Goal: Task Accomplishment & Management: Complete application form

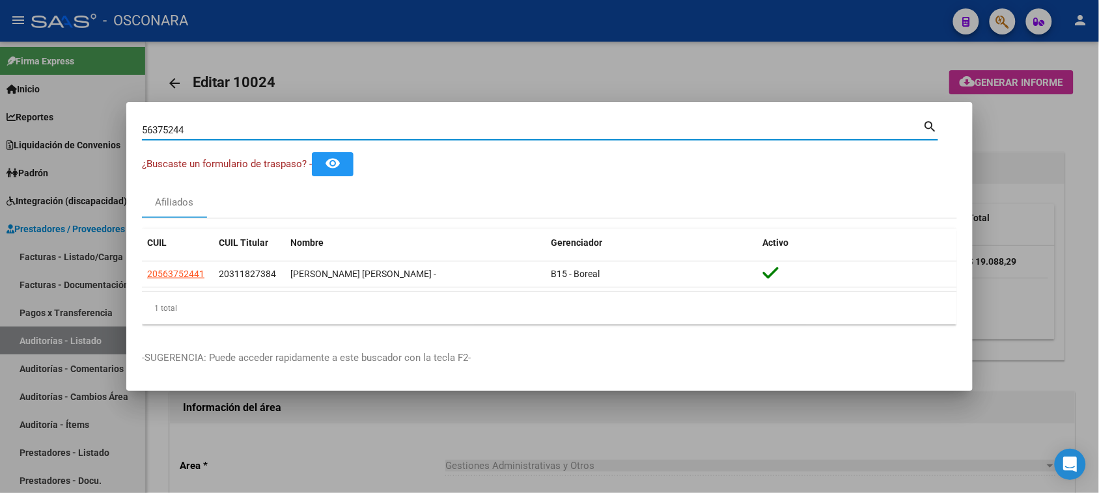
click at [421, 85] on div at bounding box center [549, 246] width 1099 height 493
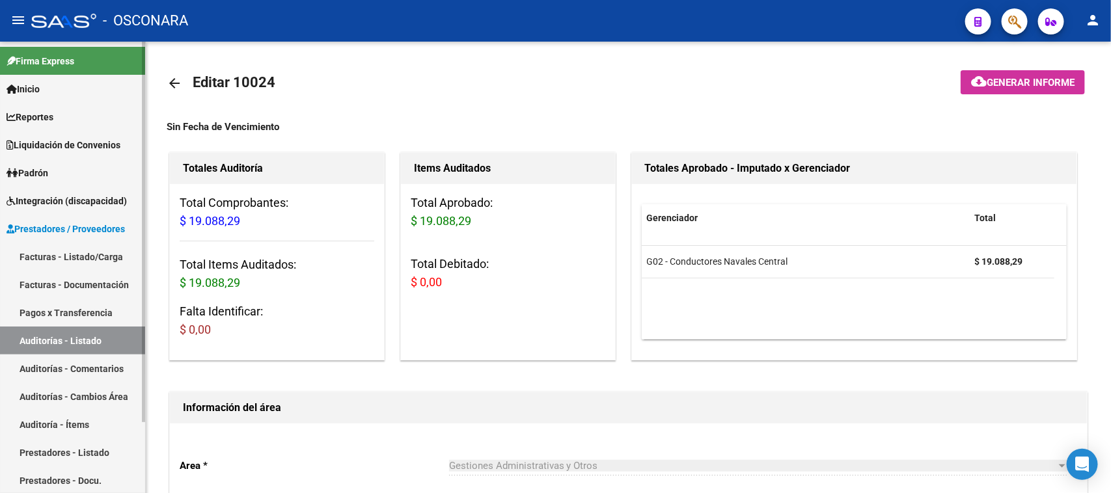
click at [104, 256] on link "Facturas - Listado/Carga" at bounding box center [72, 257] width 145 height 28
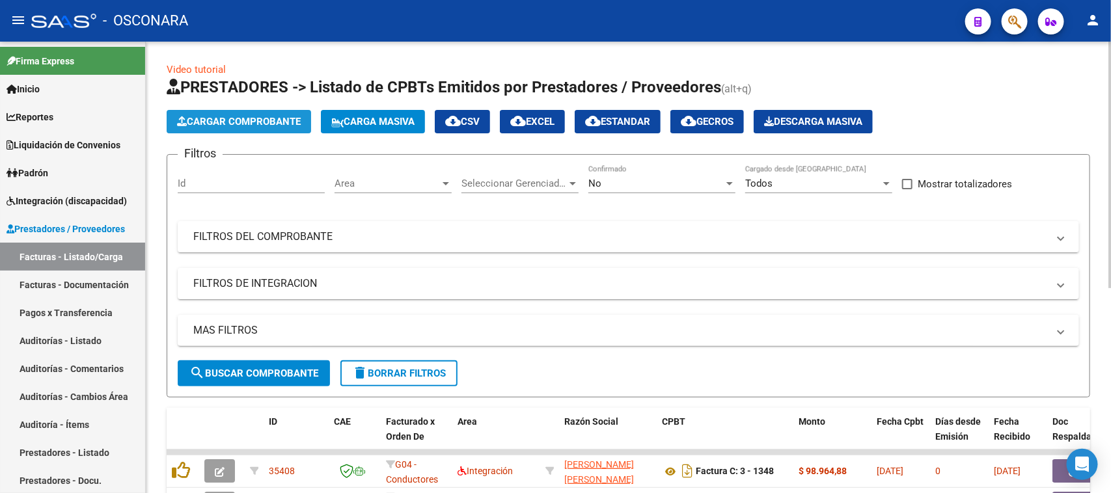
click at [275, 124] on span "Cargar Comprobante" at bounding box center [239, 122] width 124 height 12
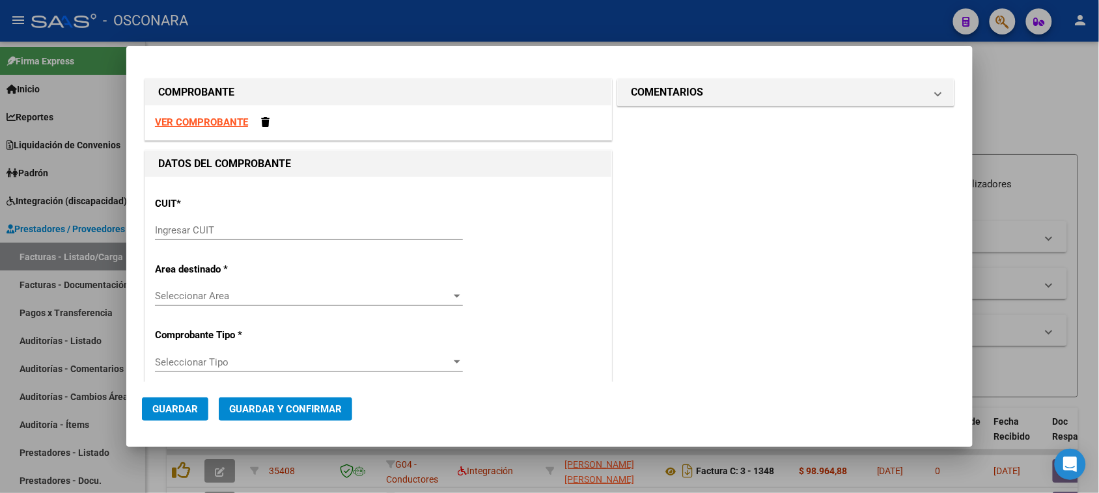
click at [187, 225] on input "Ingresar CUIT" at bounding box center [309, 231] width 308 height 12
click at [1046, 124] on div at bounding box center [549, 246] width 1099 height 493
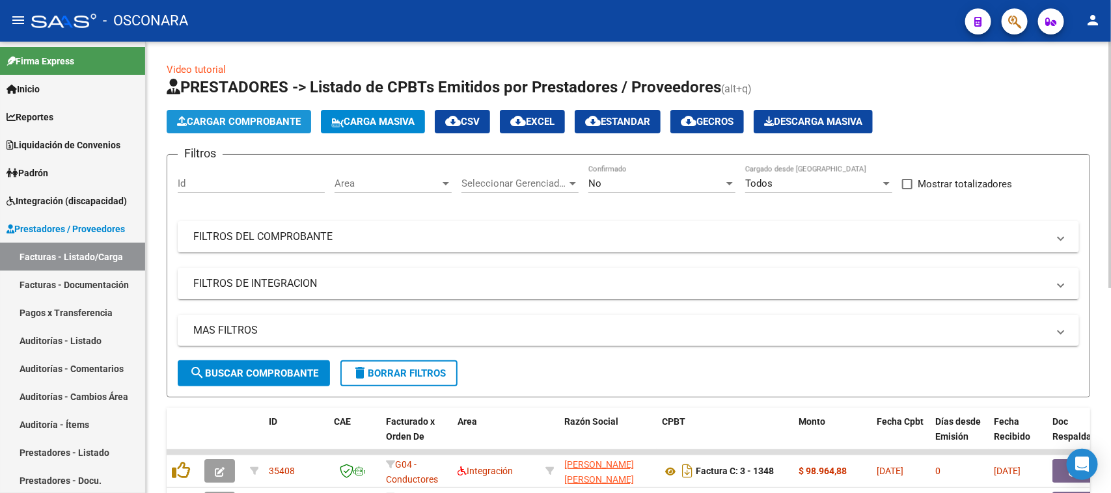
click at [228, 122] on span "Cargar Comprobante" at bounding box center [239, 122] width 124 height 12
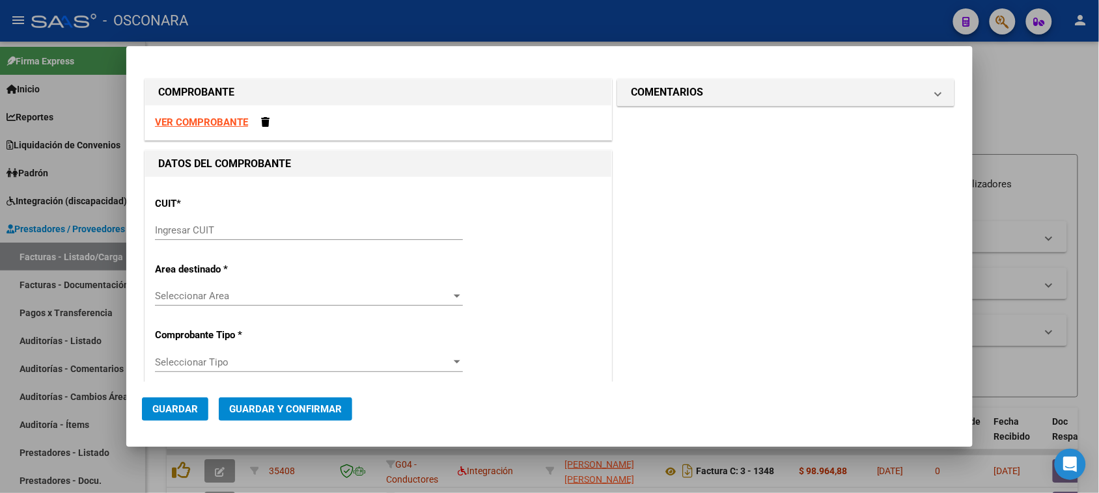
click at [212, 229] on input "Ingresar CUIT" at bounding box center [309, 231] width 308 height 12
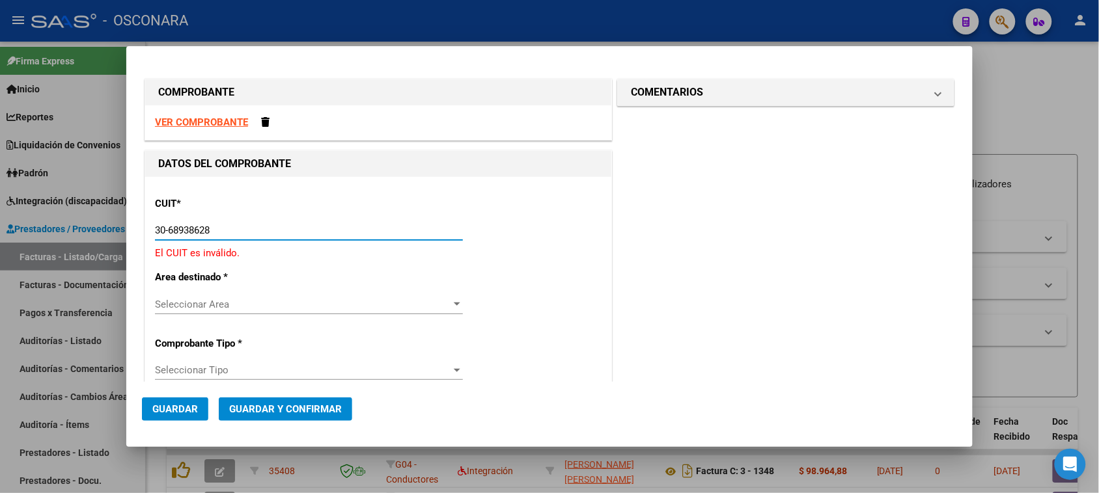
type input "30-68938628-4"
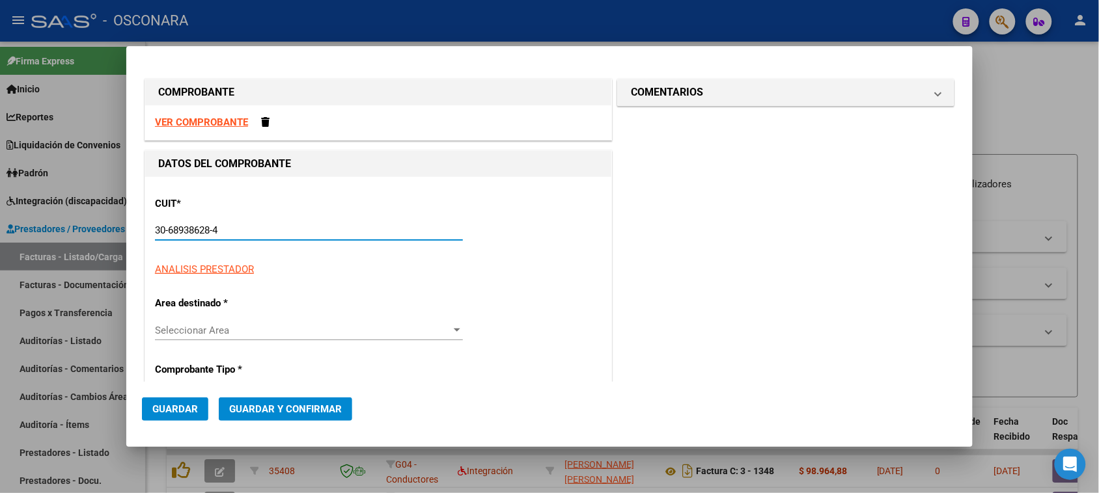
type input "10"
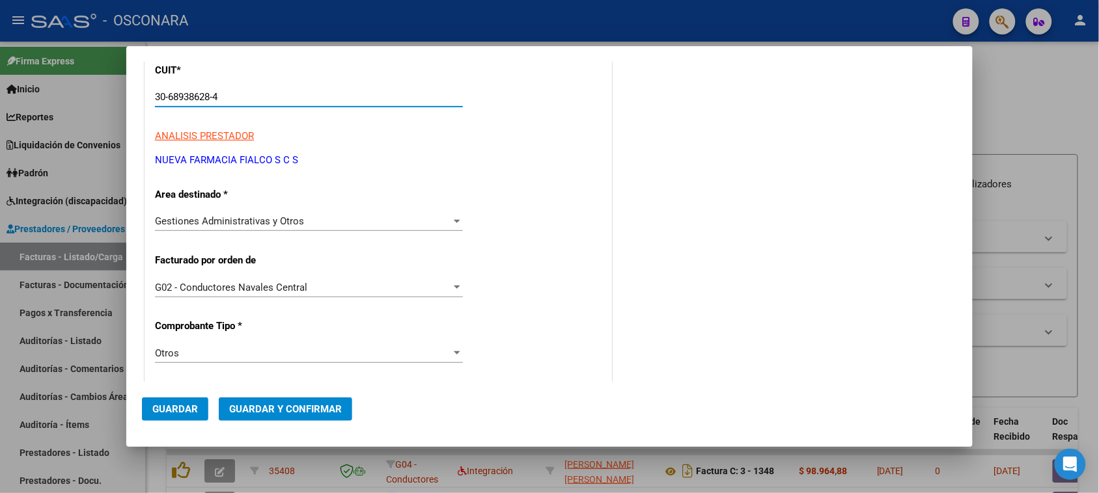
scroll to position [244, 0]
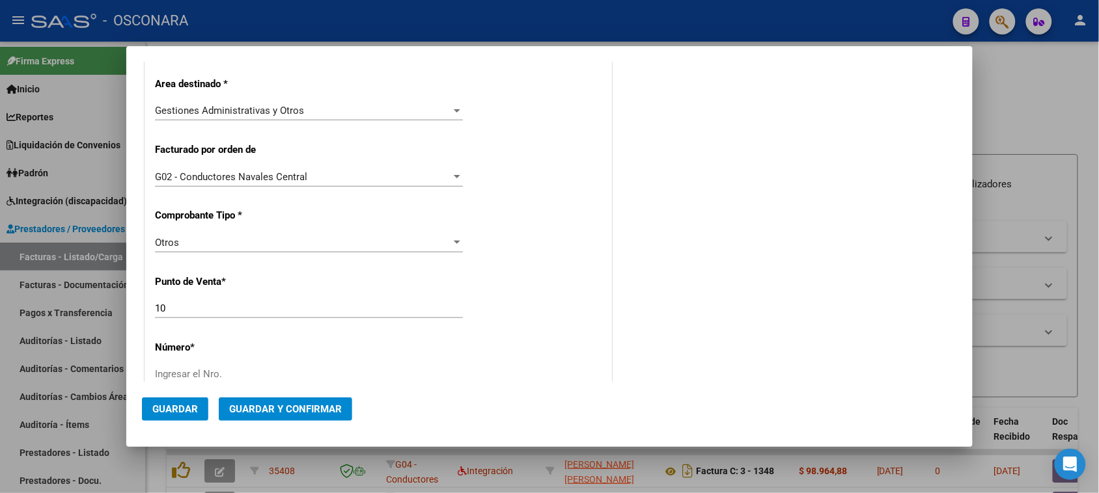
type input "30-68938628-4"
click at [212, 239] on div "Otros" at bounding box center [303, 243] width 296 height 12
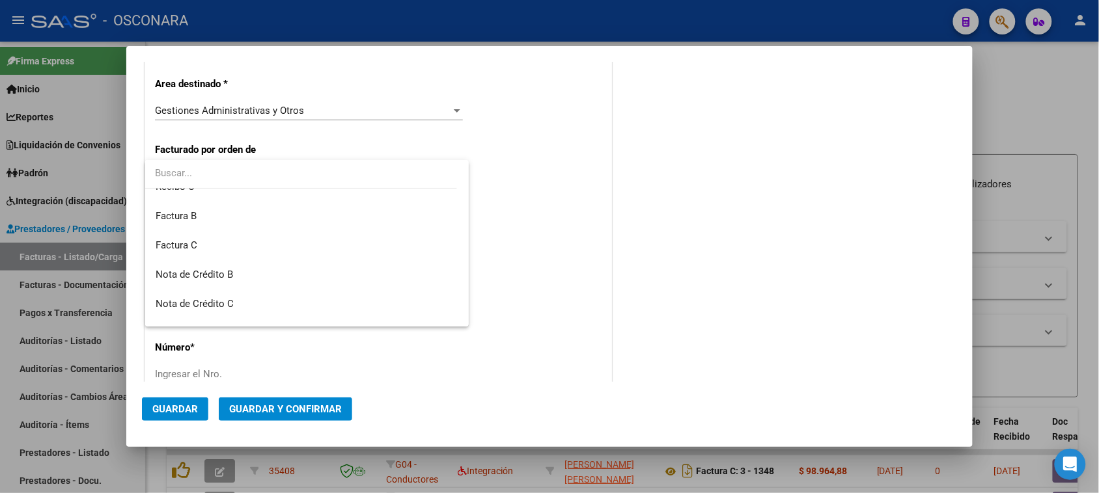
scroll to position [0, 0]
click at [566, 245] on div at bounding box center [549, 246] width 1099 height 493
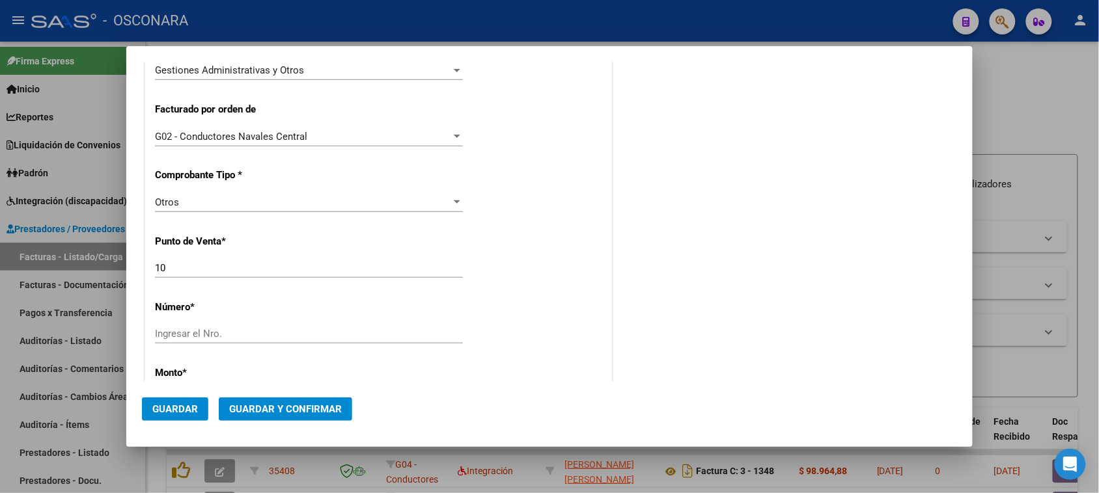
scroll to position [325, 0]
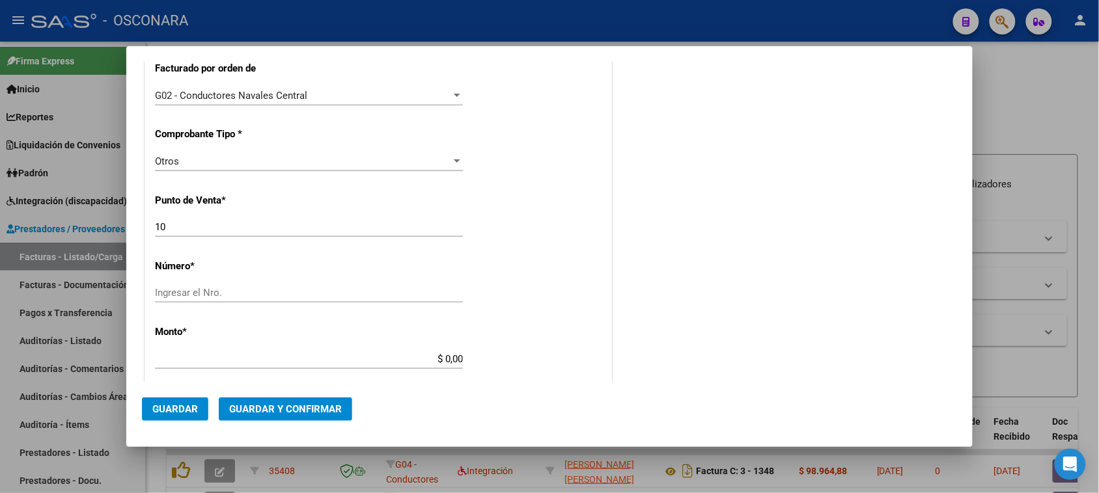
click at [179, 297] on input "Ingresar el Nro." at bounding box center [309, 293] width 308 height 12
type input "57"
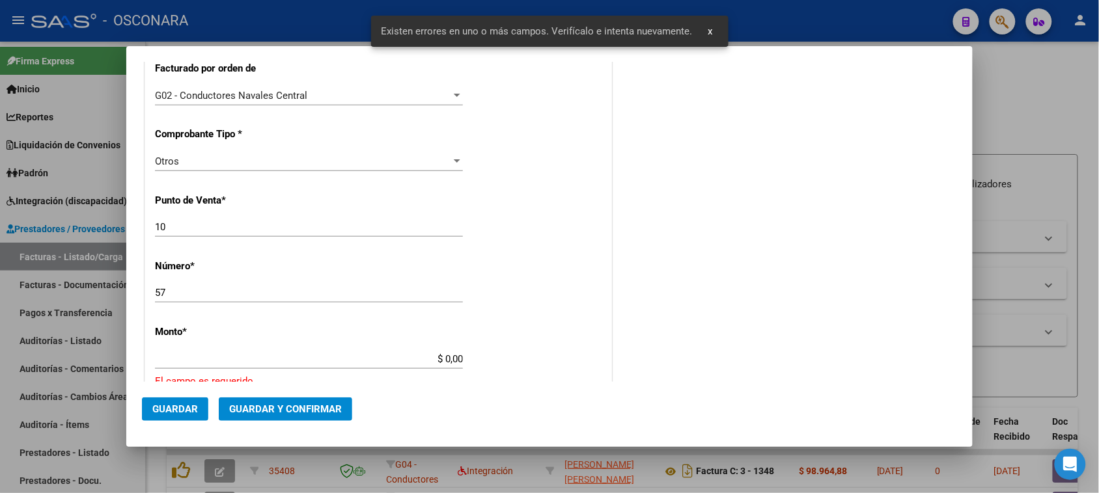
scroll to position [456, 0]
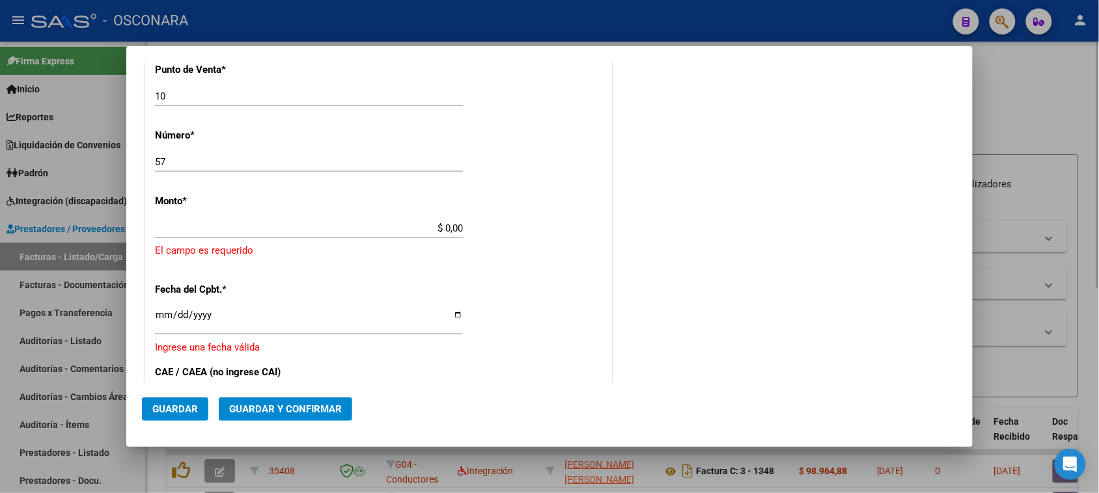
click at [1045, 100] on div at bounding box center [549, 246] width 1099 height 493
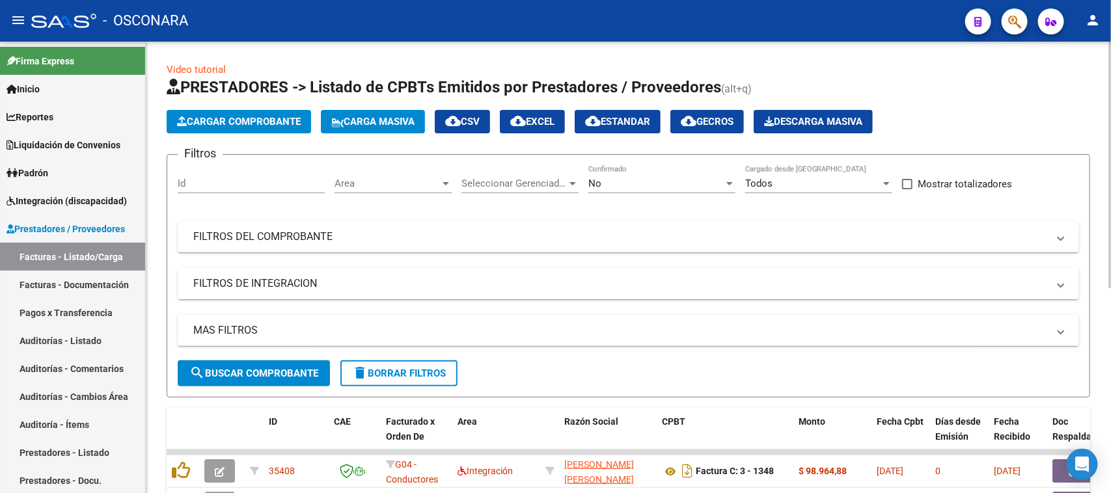
click at [225, 118] on span "Cargar Comprobante" at bounding box center [239, 122] width 124 height 12
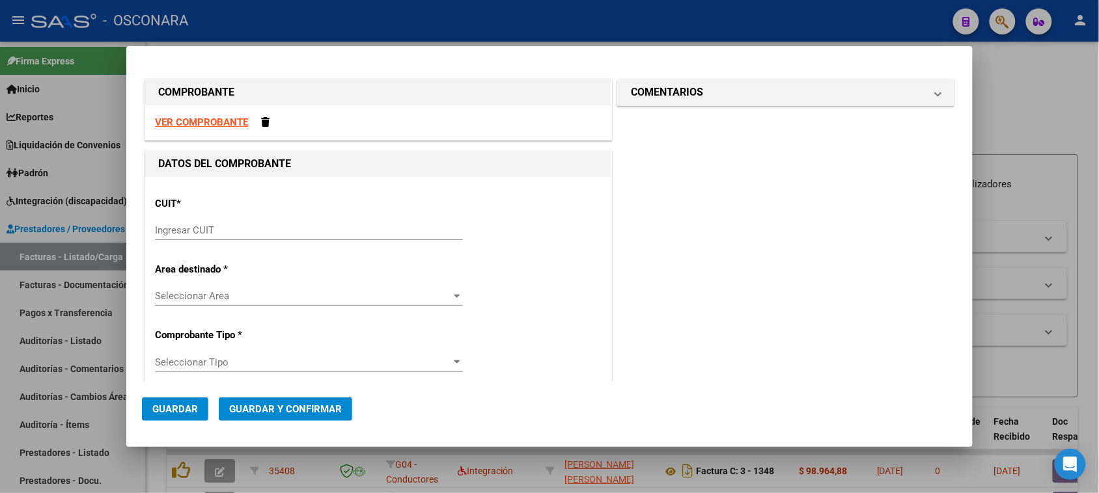
click at [229, 231] on input "Ingresar CUIT" at bounding box center [309, 231] width 308 height 12
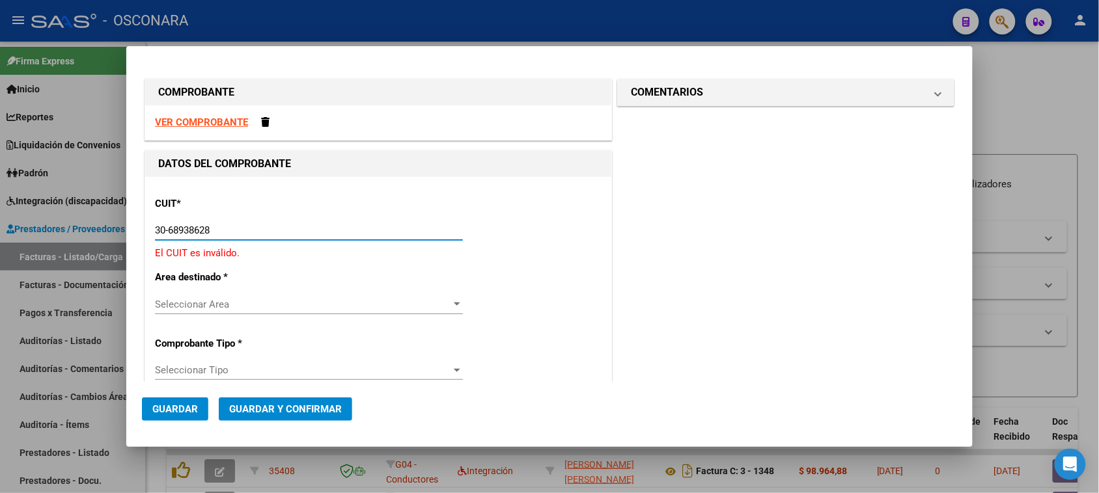
type input "30-68938628-4"
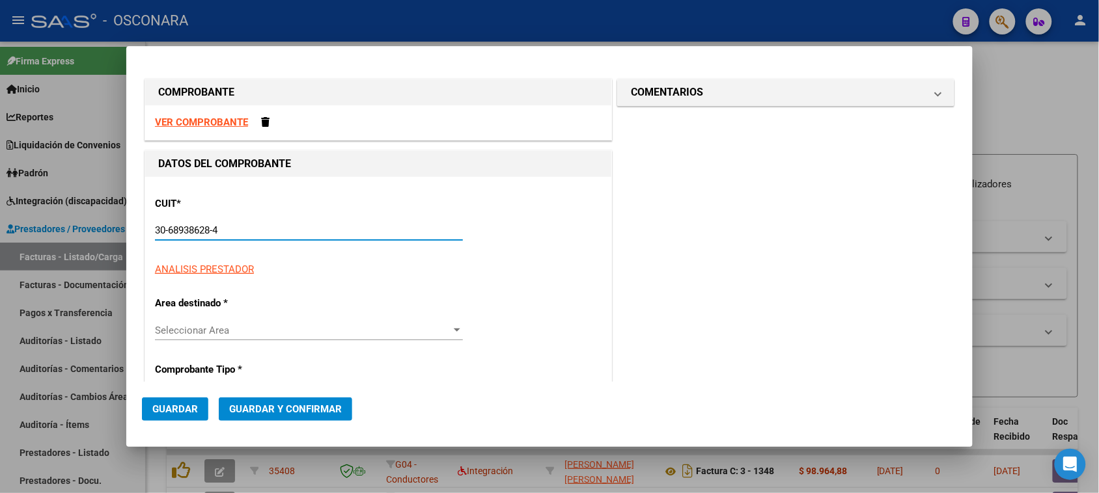
type input "10"
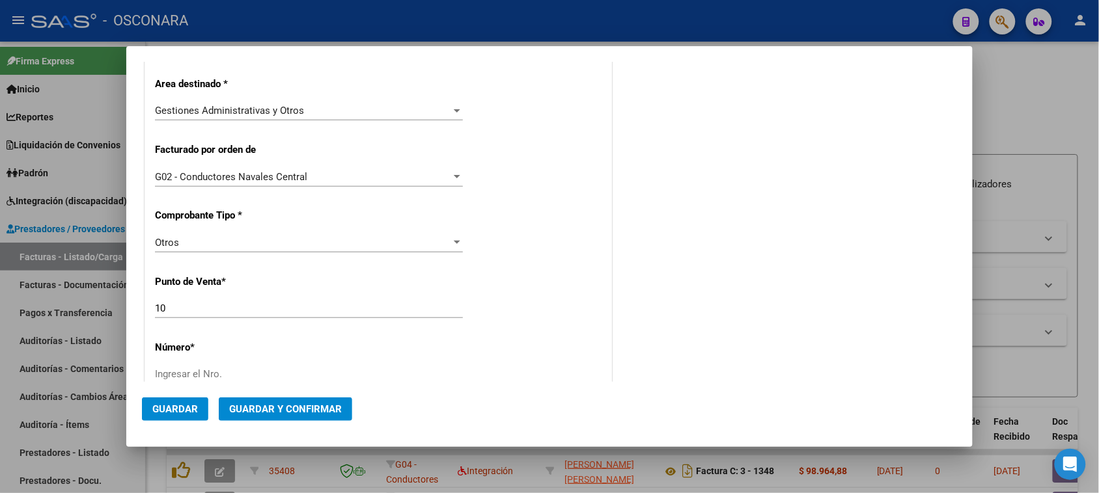
scroll to position [325, 0]
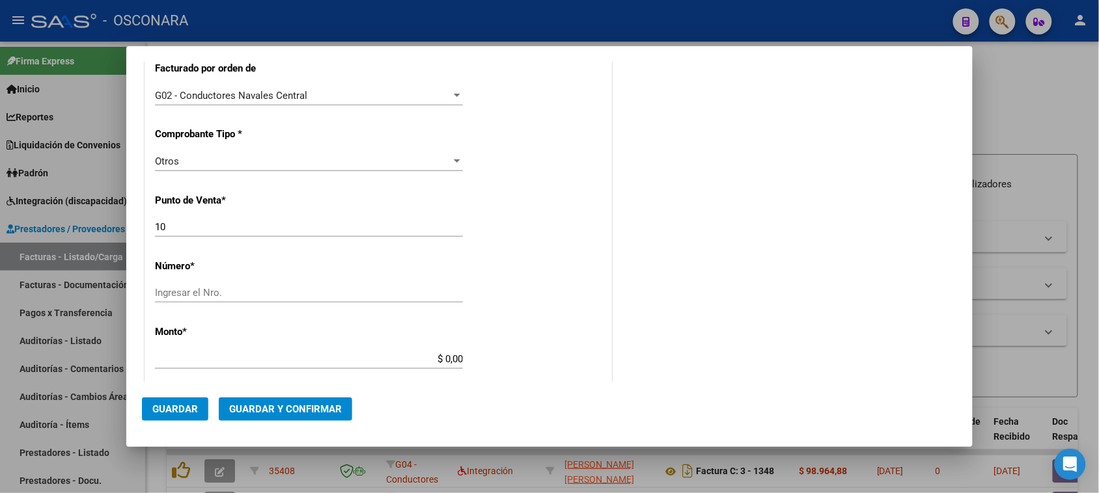
type input "30-68938628-4"
click at [203, 286] on div "Ingresar el Nro." at bounding box center [309, 293] width 308 height 20
click at [203, 294] on input "Ingresar el Nro." at bounding box center [309, 293] width 308 height 12
type input "57"
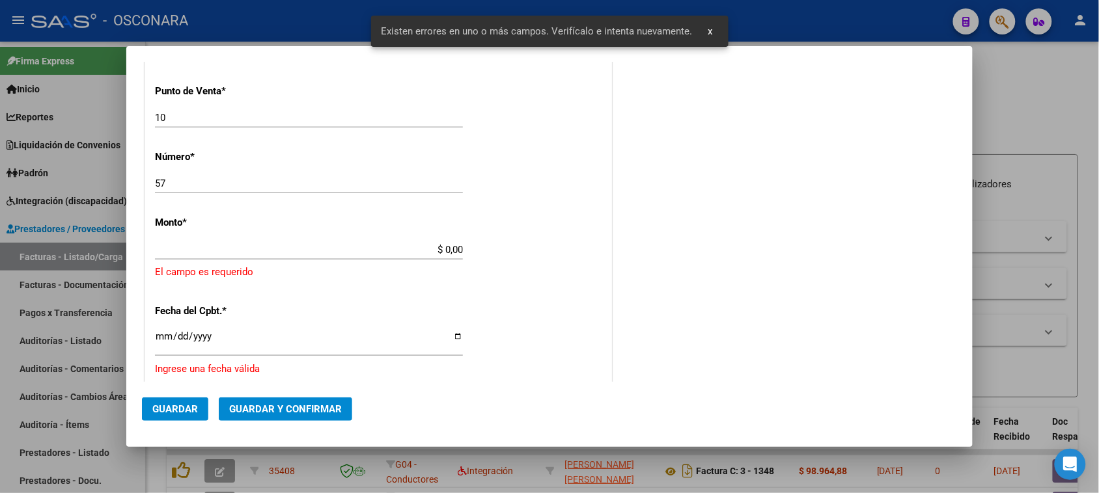
scroll to position [456, 0]
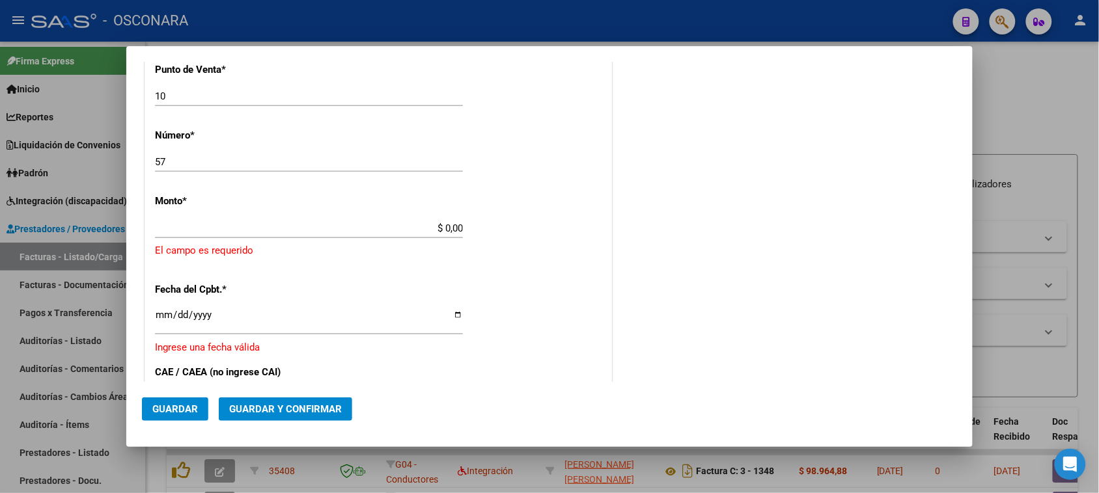
click at [1024, 92] on div at bounding box center [549, 246] width 1099 height 493
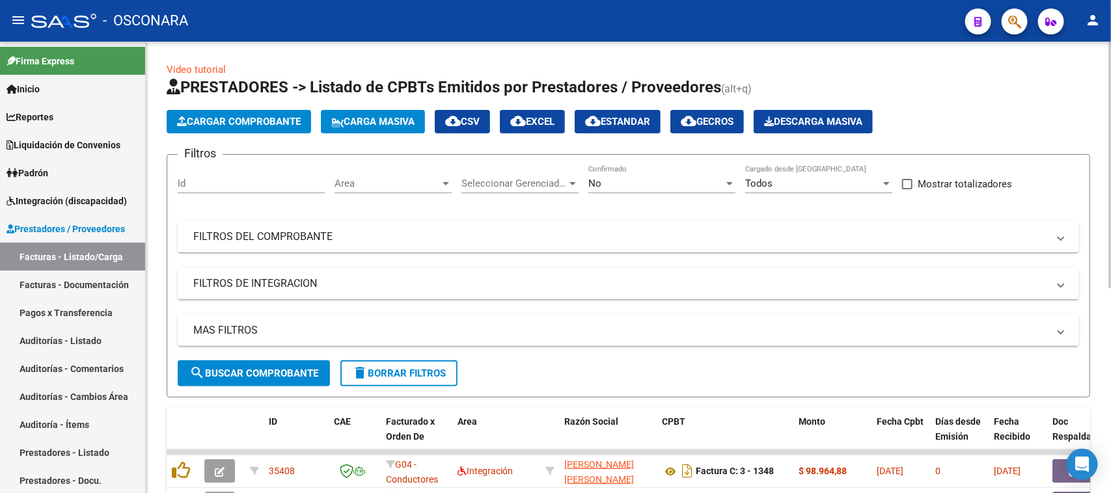
click at [260, 122] on span "Cargar Comprobante" at bounding box center [239, 122] width 124 height 12
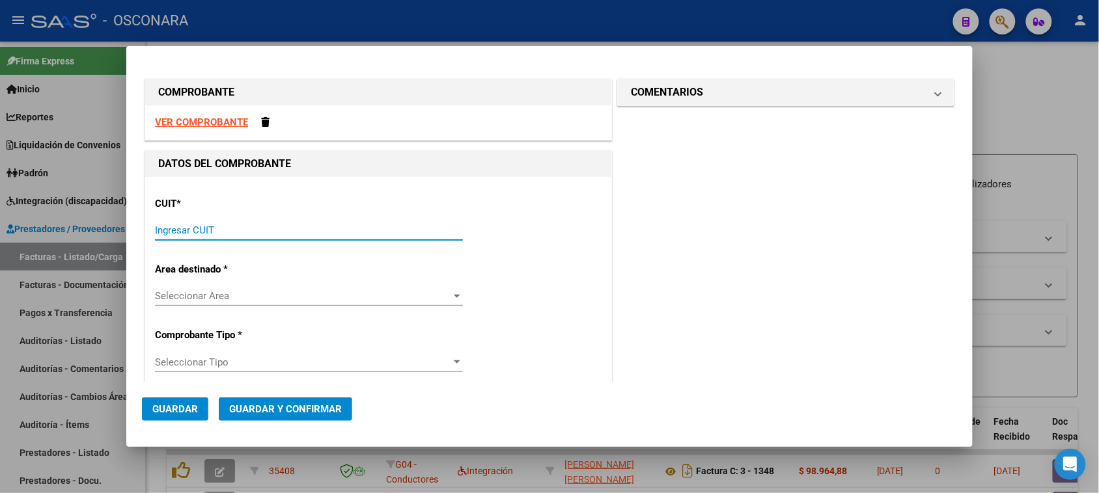
click at [200, 225] on input "Ingresar CUIT" at bounding box center [309, 231] width 308 height 12
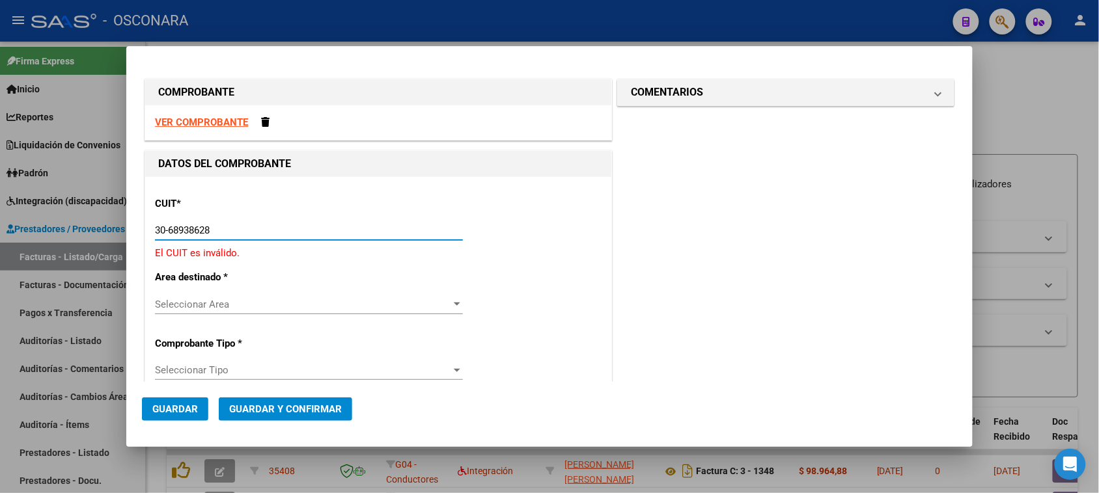
type input "30-68938628-4"
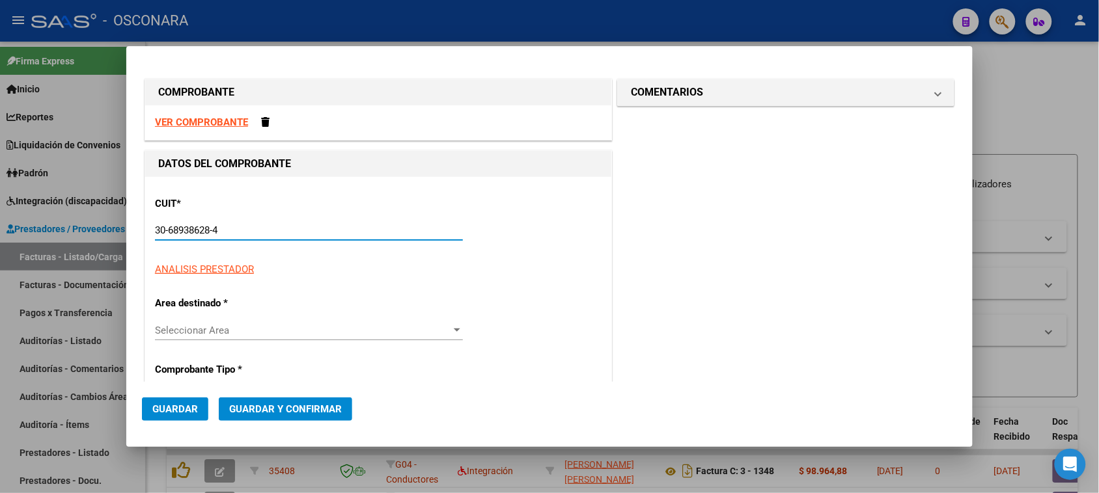
type input "10"
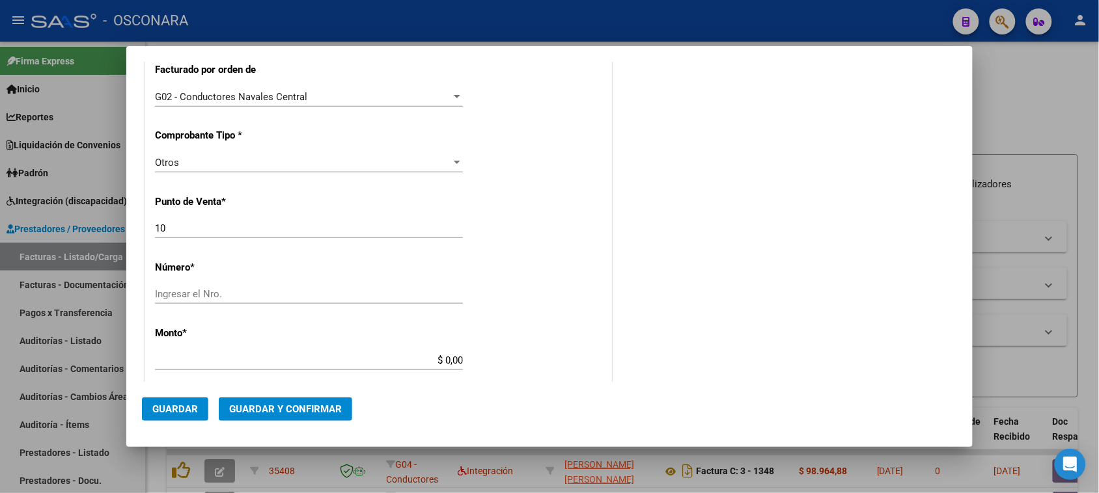
scroll to position [325, 0]
type input "30-68938628-4"
click at [199, 294] on input "Ingresar el Nro." at bounding box center [309, 293] width 308 height 12
type input "57317"
drag, startPoint x: 437, startPoint y: 362, endPoint x: 584, endPoint y: 342, distance: 148.4
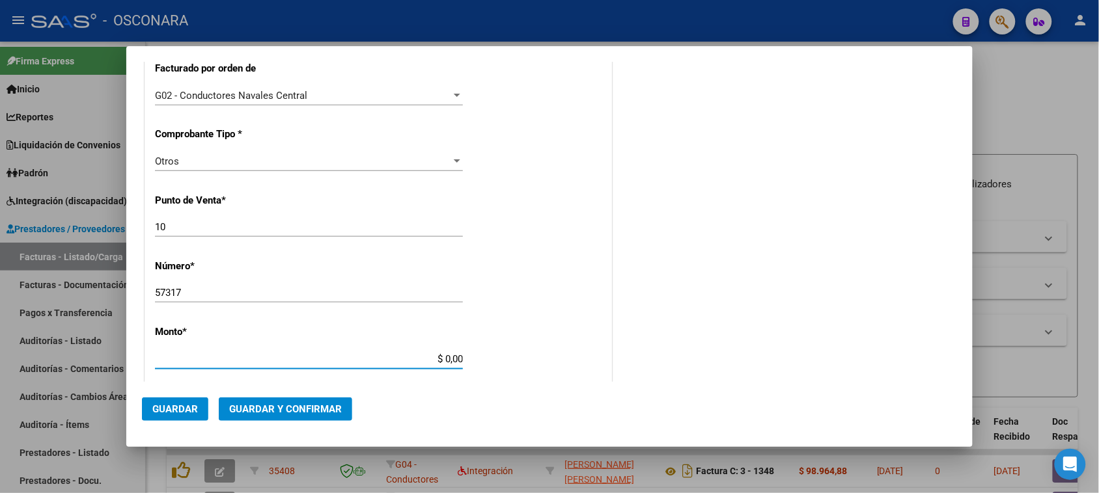
click at [584, 342] on div "CUIT * 30-68938628-4 Ingresar CUIT ANALISIS PRESTADOR NUEVA FARMACIA [PERSON_NA…" at bounding box center [378, 346] width 466 height 989
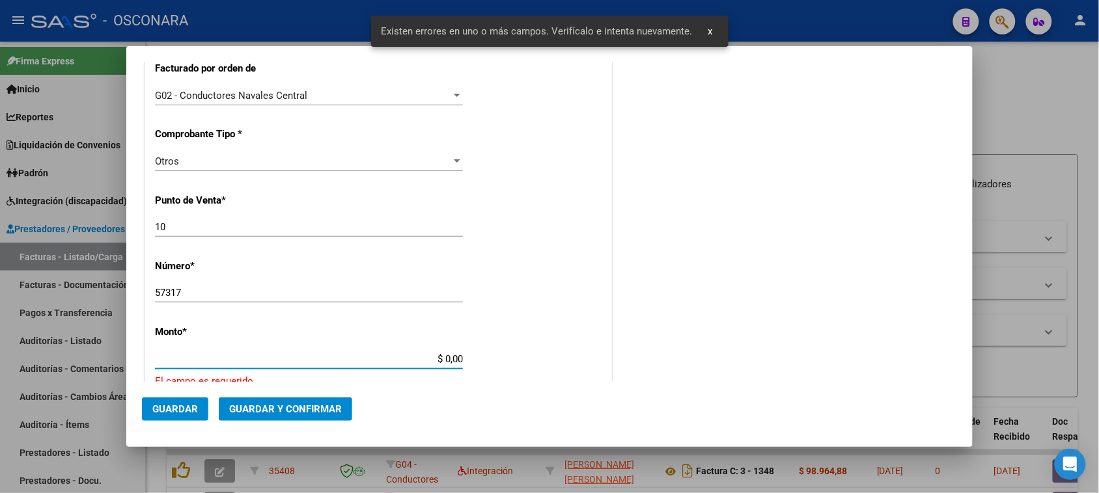
scroll to position [456, 0]
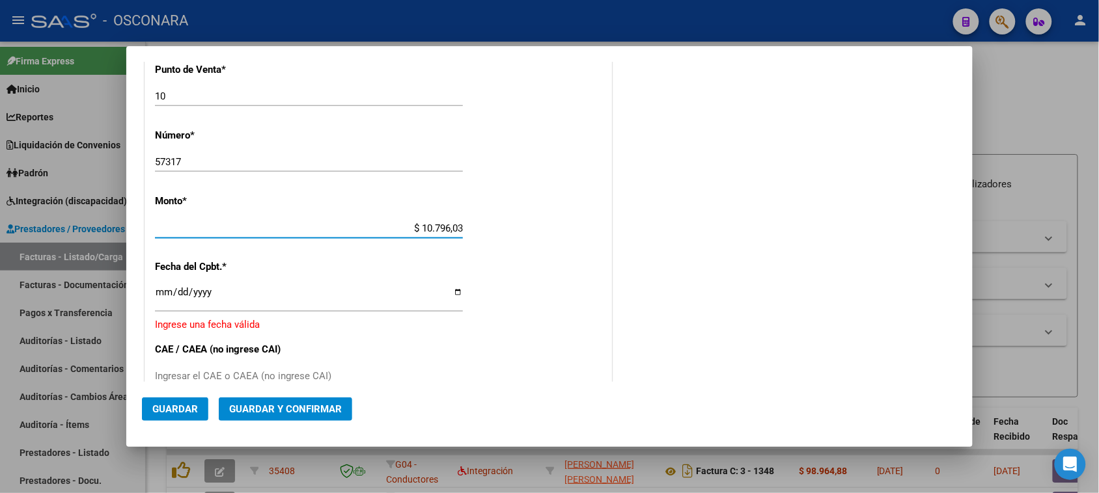
type input "$ 107.960,33"
click at [157, 291] on input "Ingresar la fecha" at bounding box center [309, 297] width 308 height 21
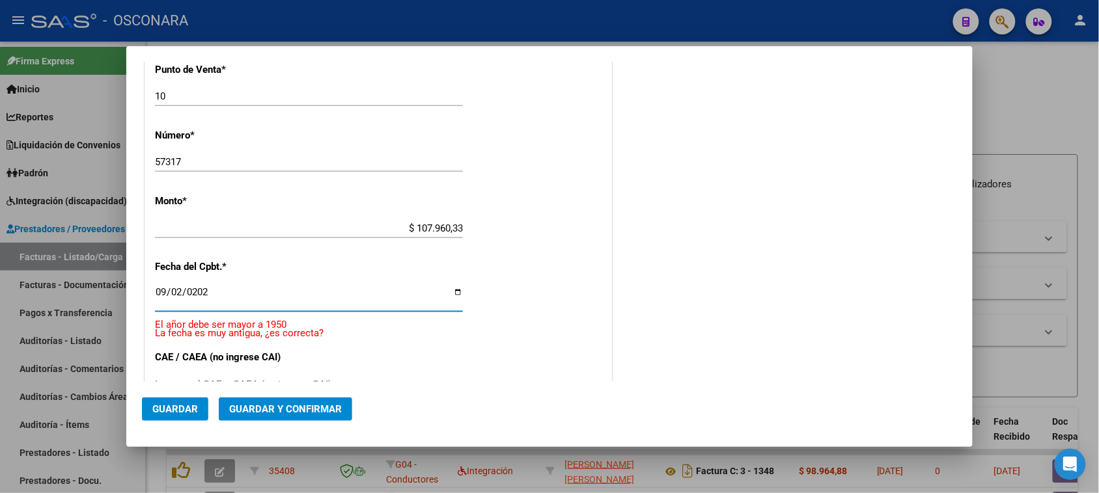
type input "[DATE]"
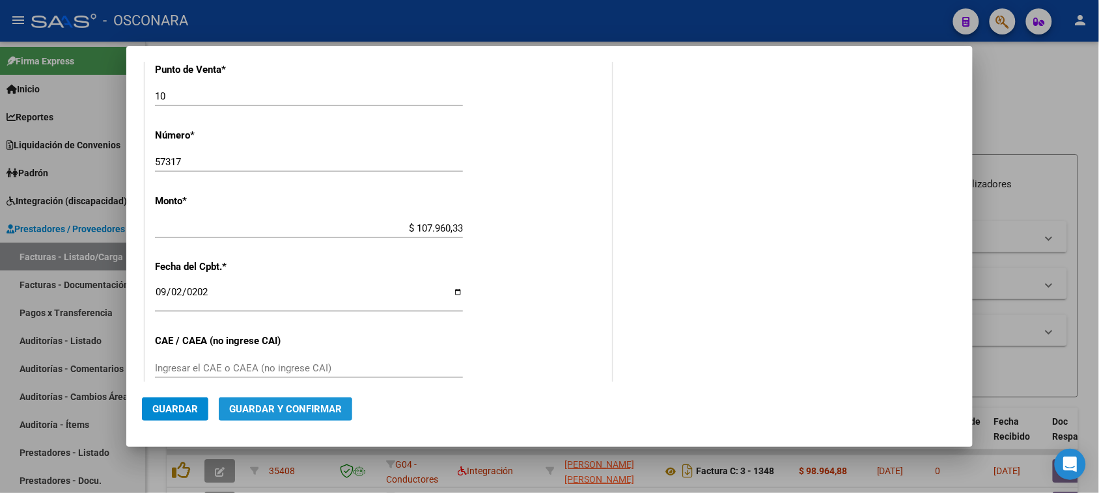
click at [268, 411] on span "Guardar y Confirmar" at bounding box center [285, 410] width 113 height 12
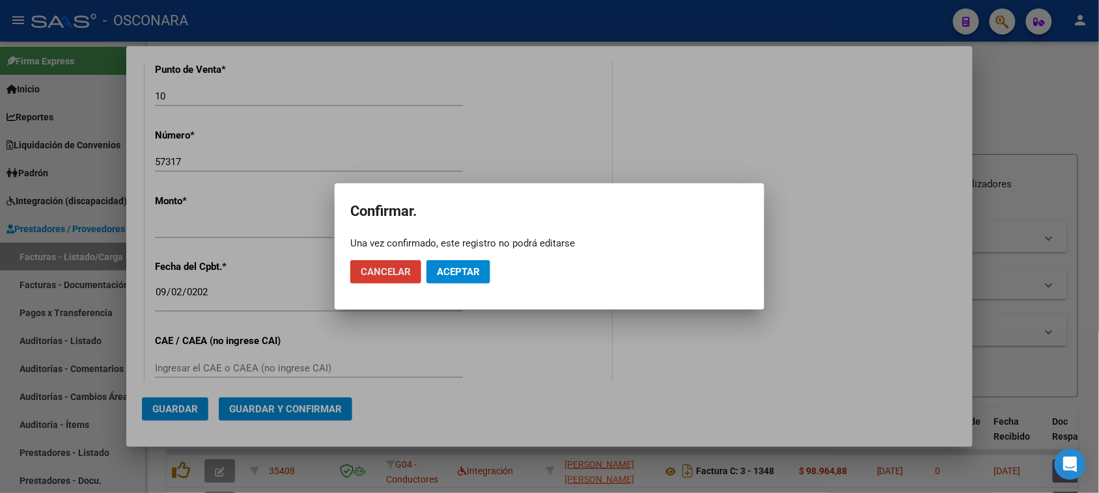
click at [459, 271] on span "Aceptar" at bounding box center [458, 272] width 43 height 12
click at [476, 273] on span "Guardar igualmente." at bounding box center [492, 272] width 110 height 12
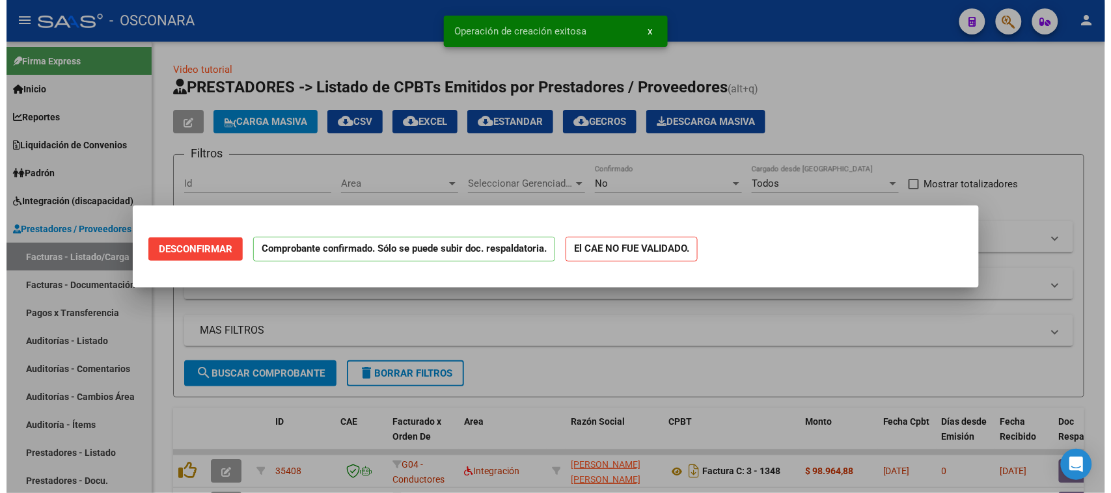
scroll to position [0, 0]
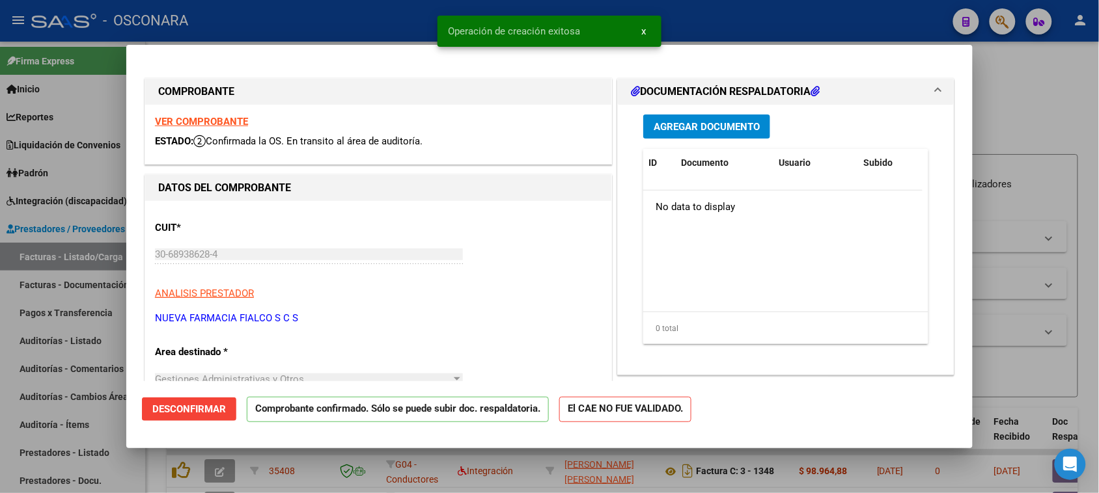
click at [0, 381] on div at bounding box center [549, 246] width 1099 height 493
type input "$ 0,00"
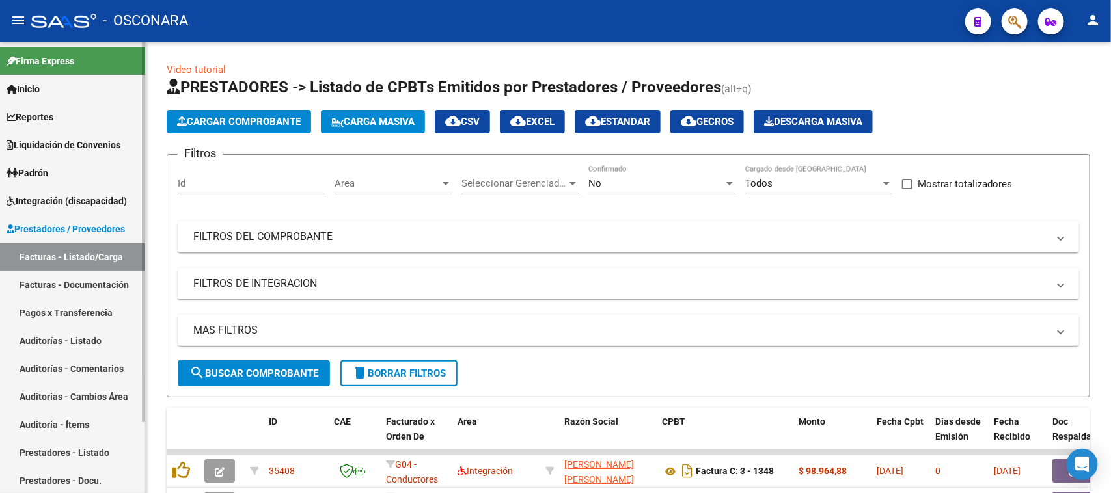
click at [63, 340] on link "Auditorías - Listado" at bounding box center [72, 341] width 145 height 28
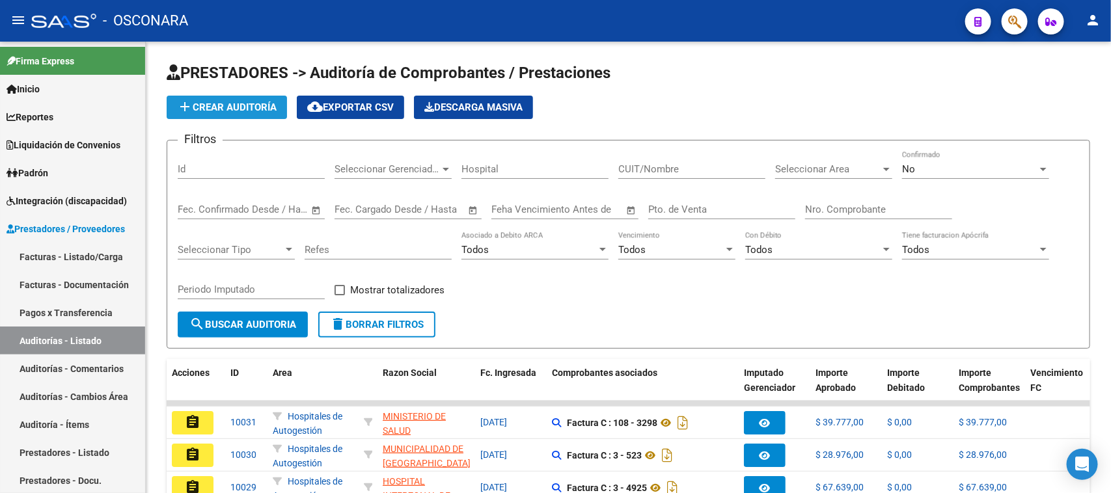
click at [245, 102] on span "add Crear Auditoría" at bounding box center [227, 108] width 100 height 12
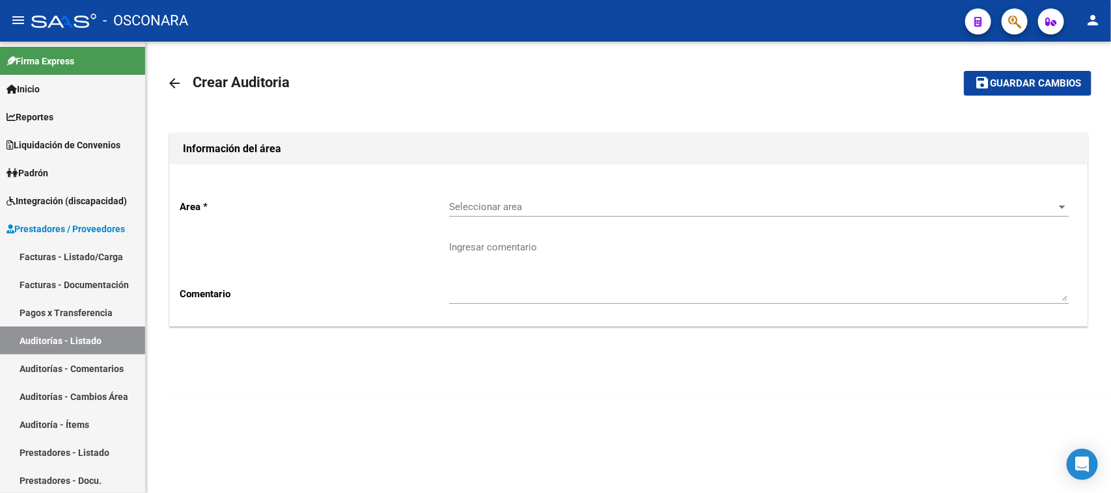
click at [495, 192] on div "Seleccionar area Seleccionar area" at bounding box center [759, 203] width 620 height 28
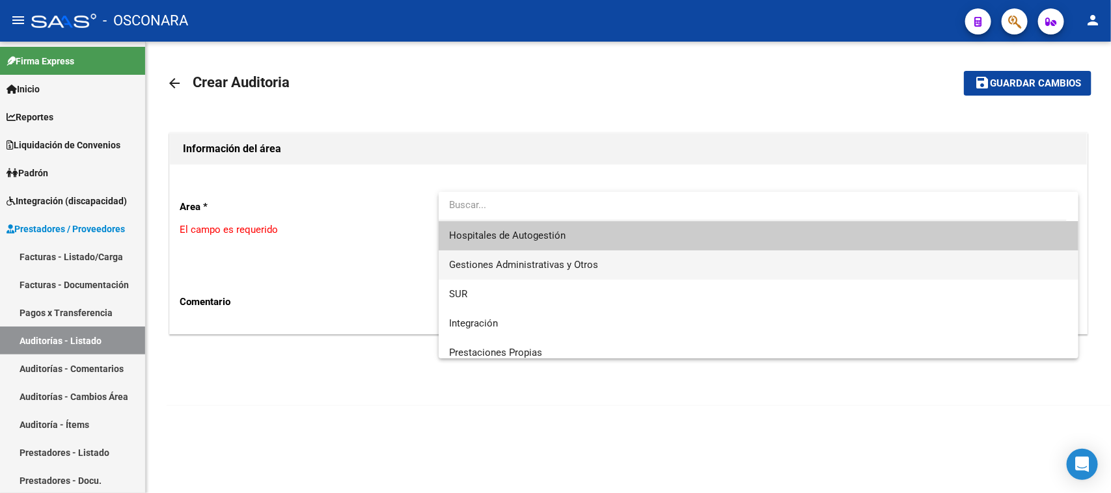
drag, startPoint x: 503, startPoint y: 257, endPoint x: 491, endPoint y: 277, distance: 23.3
click at [503, 258] on span "Gestiones Administrativas y Otros" at bounding box center [759, 265] width 620 height 29
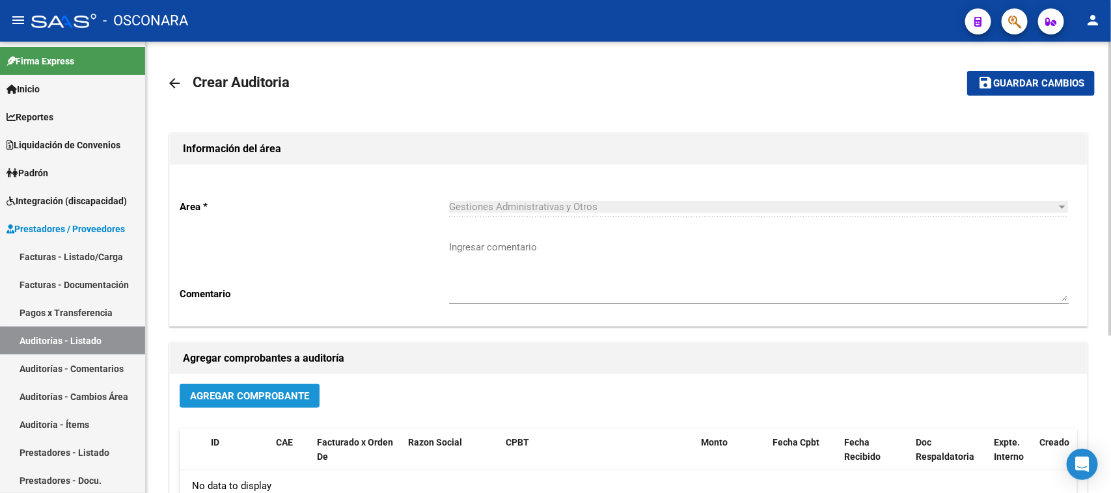
click at [239, 395] on span "Agregar Comprobante" at bounding box center [249, 396] width 119 height 12
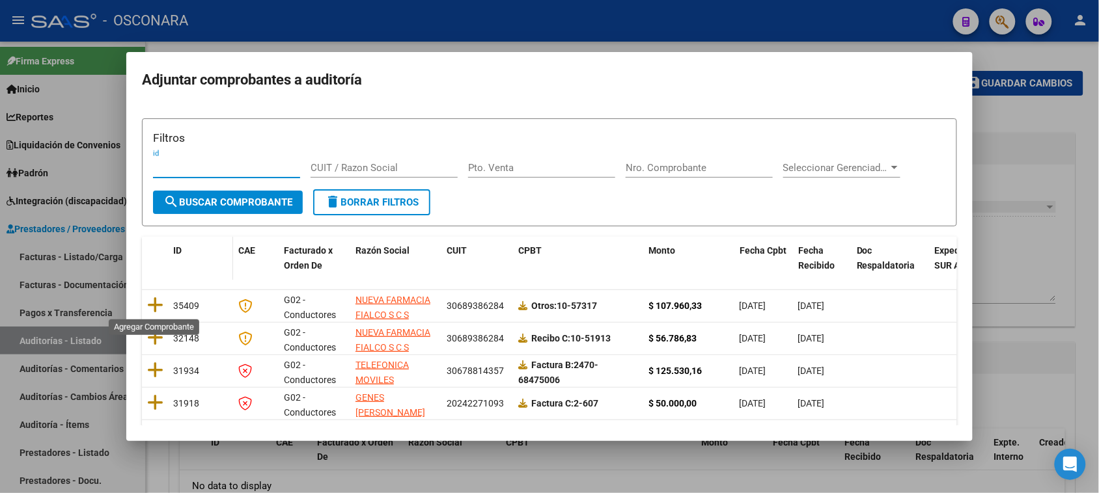
drag, startPoint x: 157, startPoint y: 307, endPoint x: 173, endPoint y: 301, distance: 17.1
click at [157, 306] on icon at bounding box center [155, 305] width 16 height 18
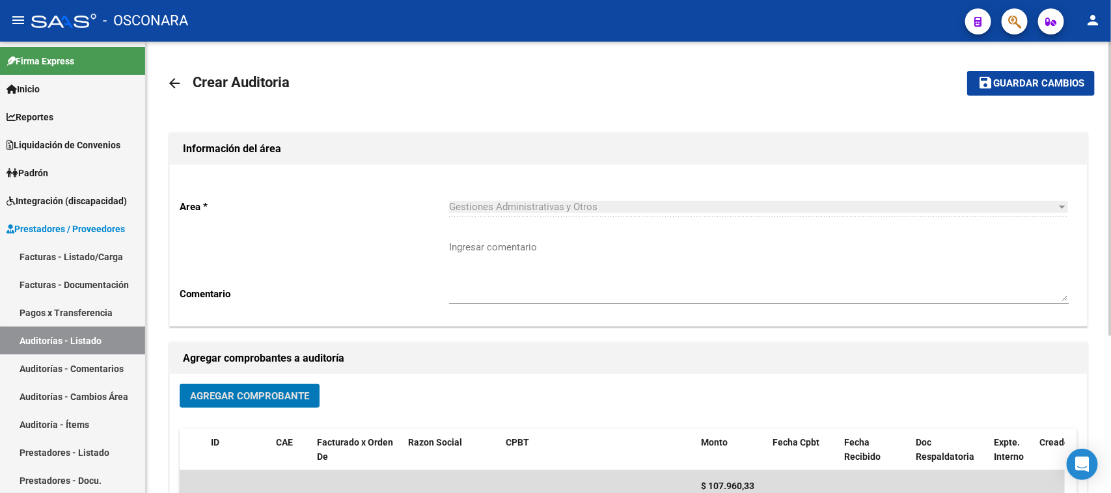
click at [987, 85] on mat-icon "save" at bounding box center [986, 83] width 16 height 16
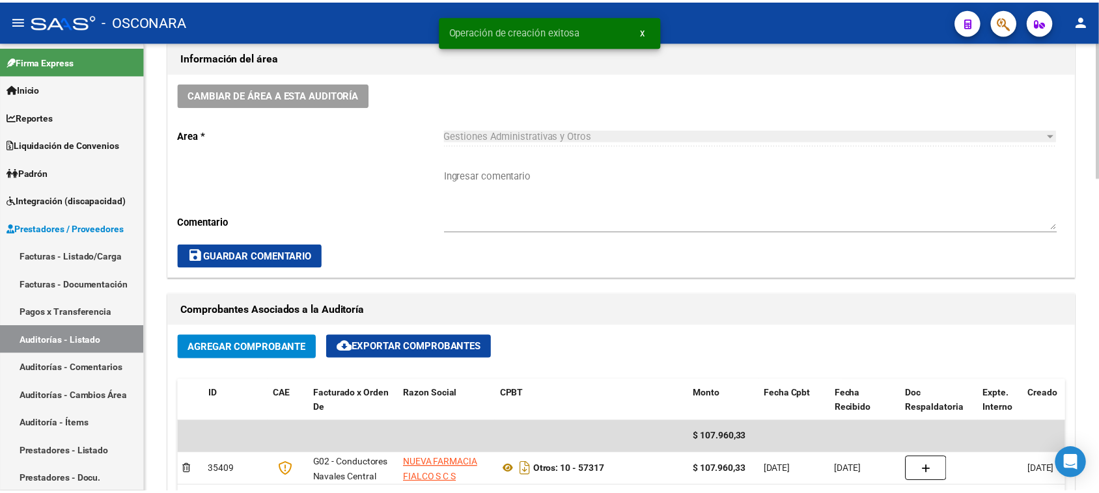
scroll to position [651, 0]
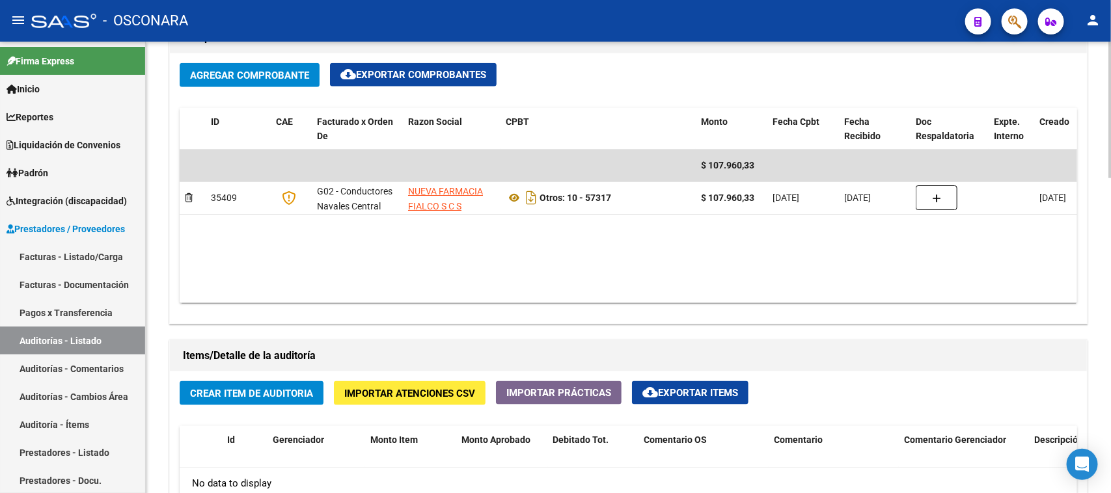
click at [232, 396] on span "Crear Item de Auditoria" at bounding box center [251, 394] width 123 height 12
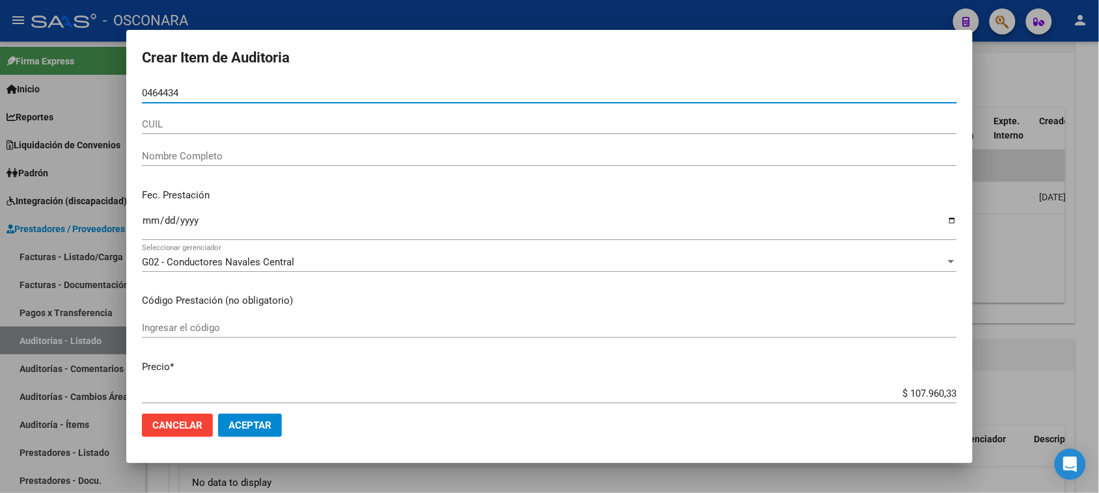
type input "04644343"
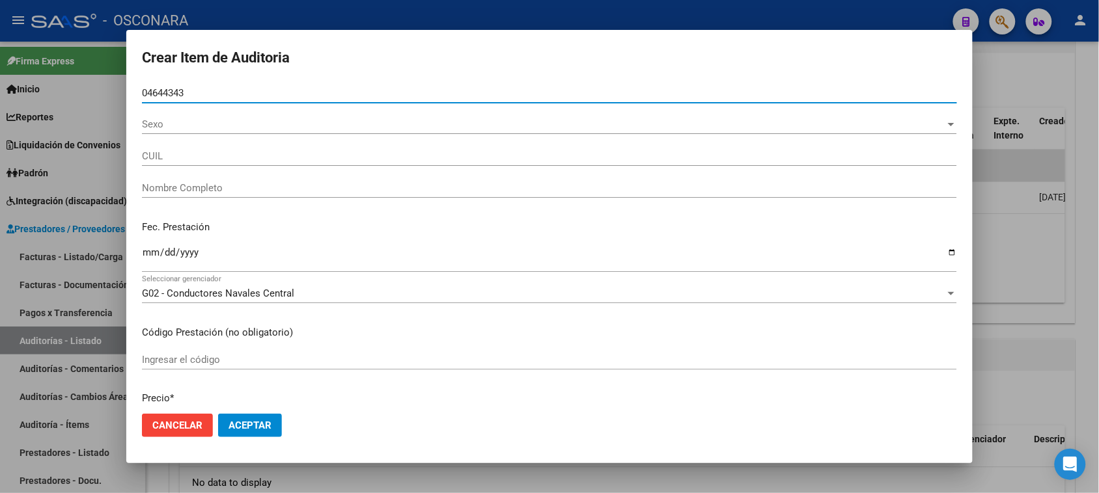
type input "20046443439"
type input "[PERSON_NAME]"
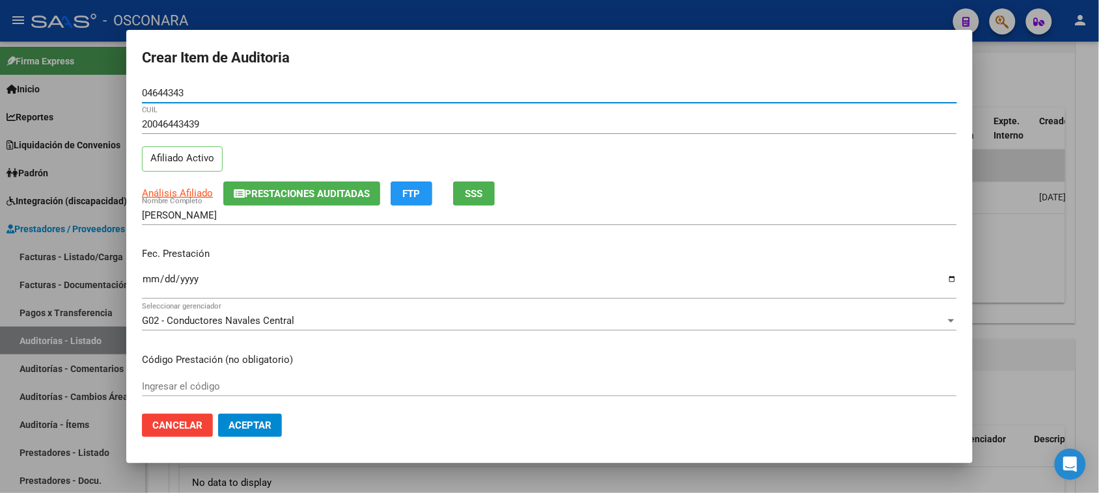
type input "04644343"
click at [150, 281] on input "Ingresar la fecha" at bounding box center [549, 284] width 815 height 21
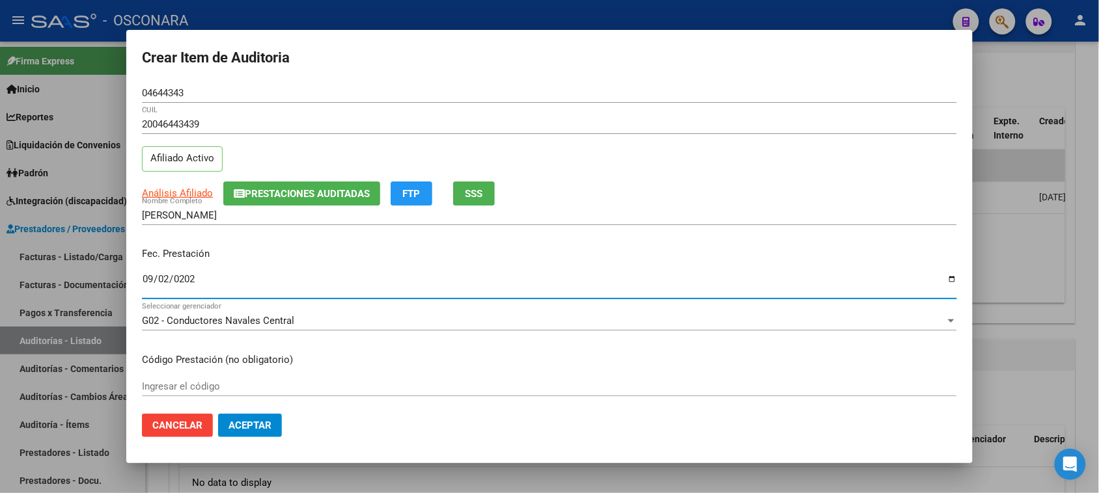
type input "[DATE]"
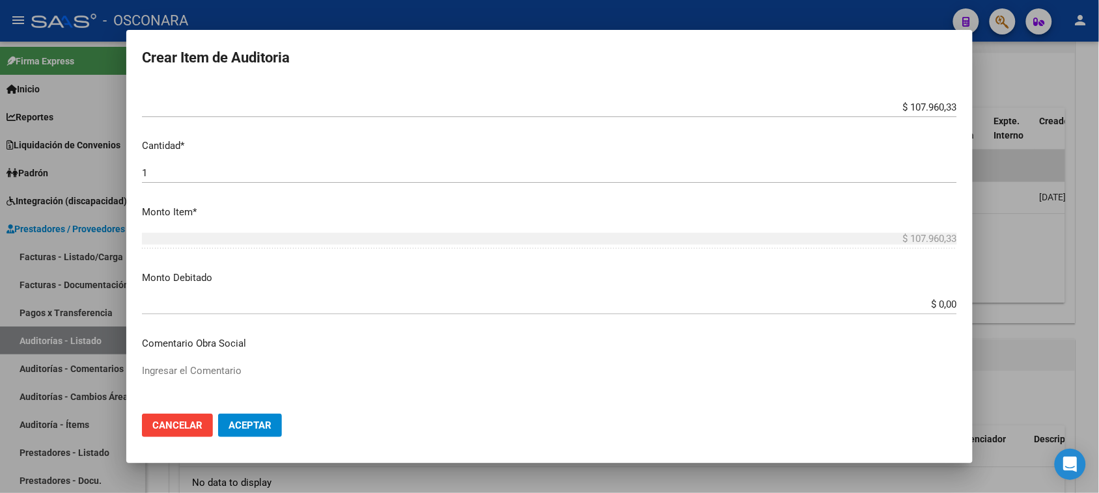
scroll to position [407, 0]
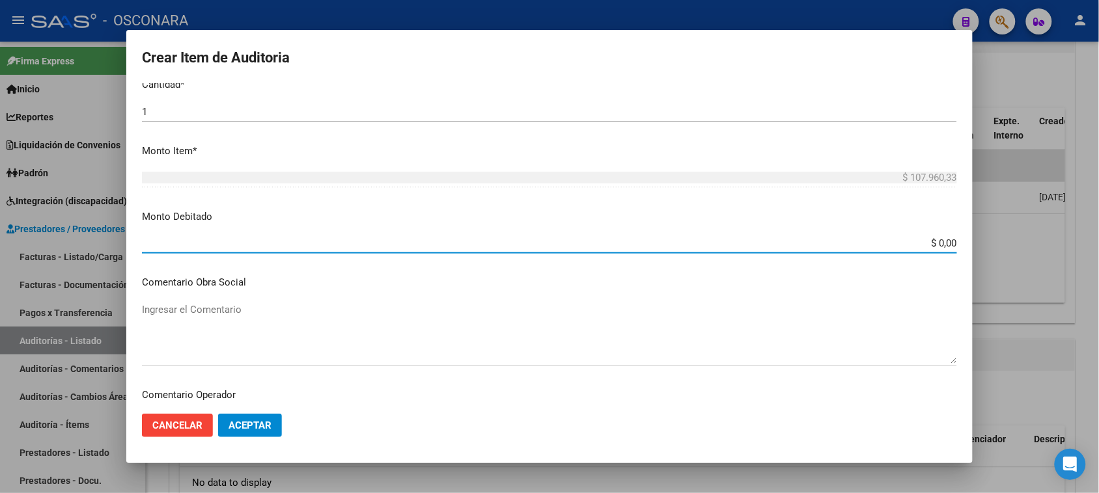
drag, startPoint x: 929, startPoint y: 241, endPoint x: 985, endPoint y: 235, distance: 55.7
click at [985, 235] on div "Crear Item de Auditoria 04644343 Nro Documento 20046443439 CUIL Afiliado Activo…" at bounding box center [549, 246] width 1099 height 493
type input "$ 57.968,33"
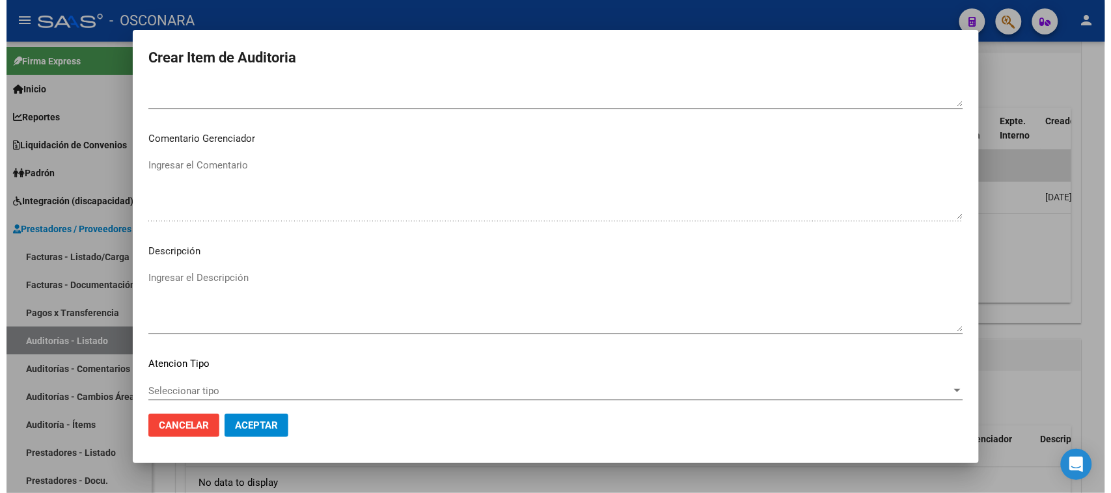
scroll to position [850, 0]
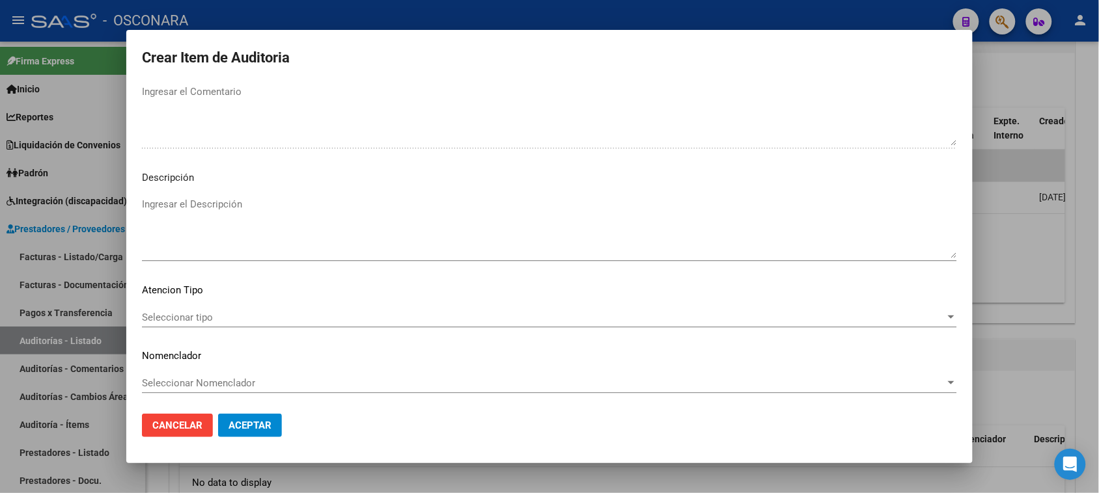
click at [225, 220] on textarea "Ingresar el Descripción" at bounding box center [549, 227] width 815 height 61
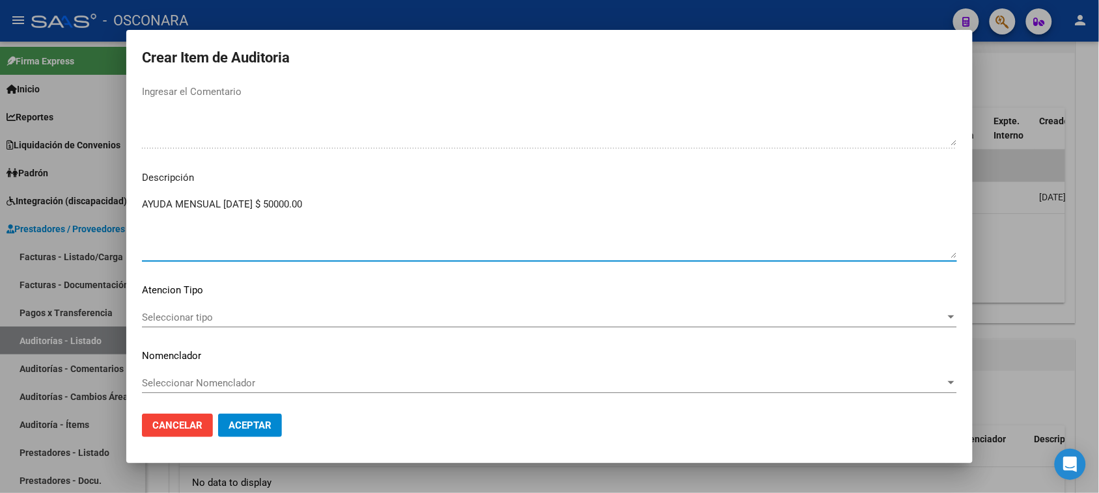
type textarea "AYUDA MENSUAL [DATE] $ 50000.00"
click at [193, 316] on span "Seleccionar tipo" at bounding box center [543, 318] width 803 height 12
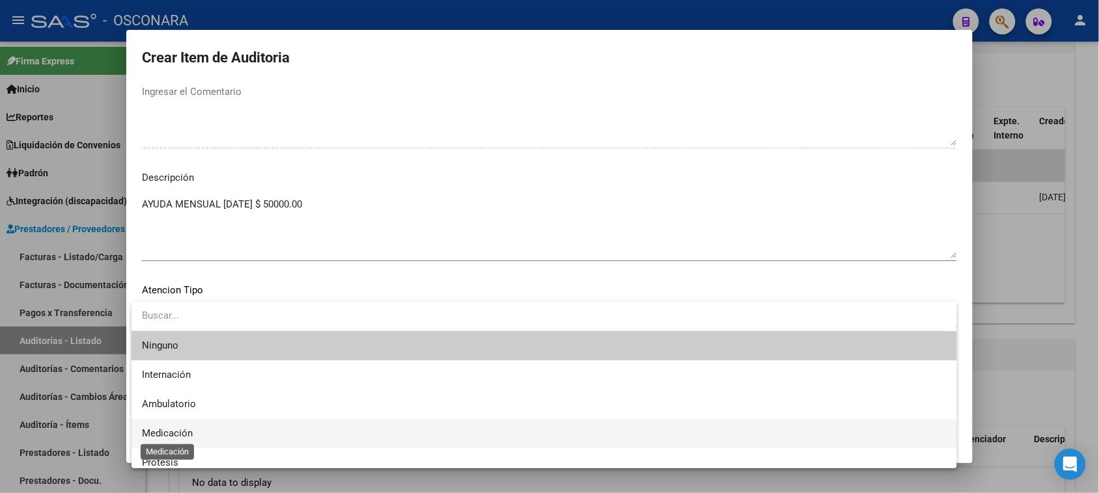
click at [167, 431] on span "Medicación" at bounding box center [167, 434] width 51 height 12
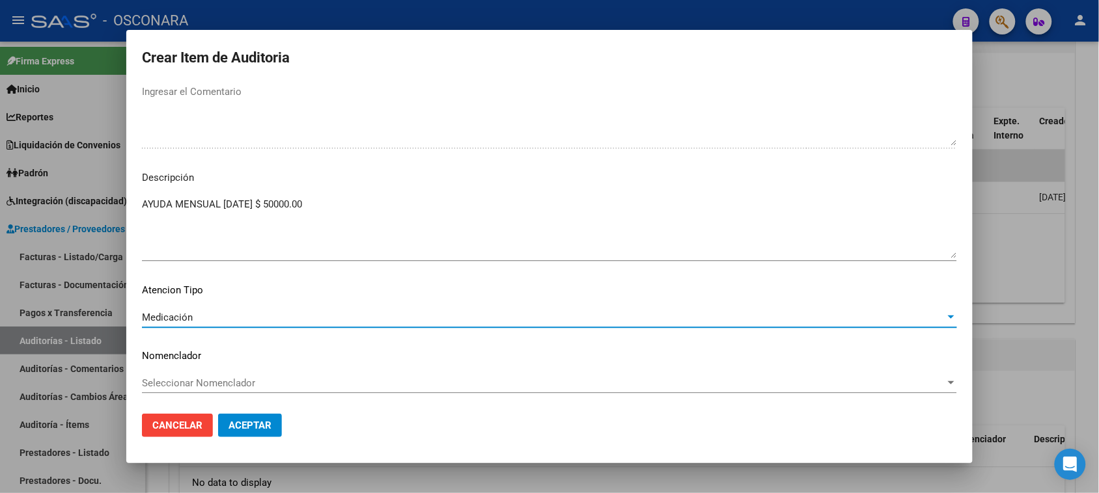
click at [234, 433] on button "Aceptar" at bounding box center [250, 425] width 64 height 23
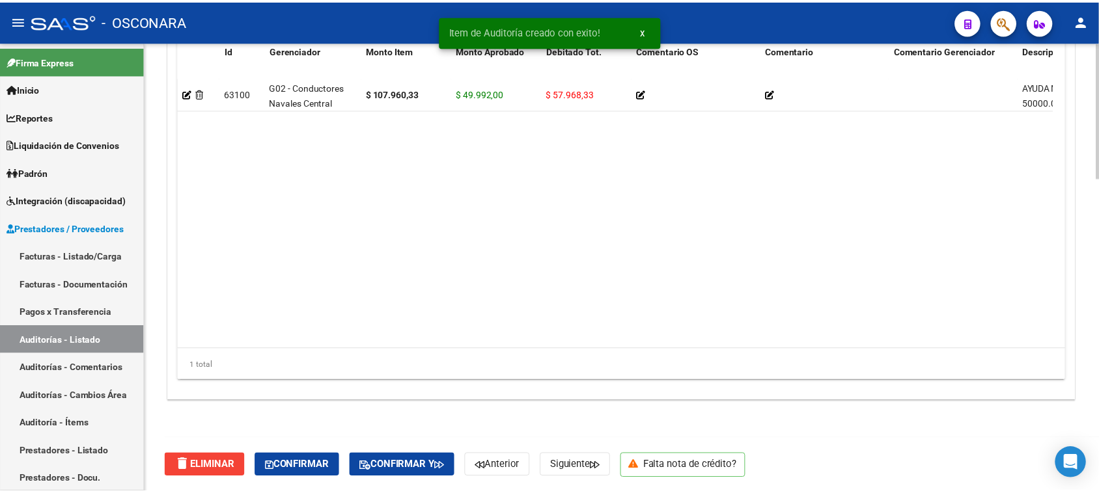
scroll to position [961, 0]
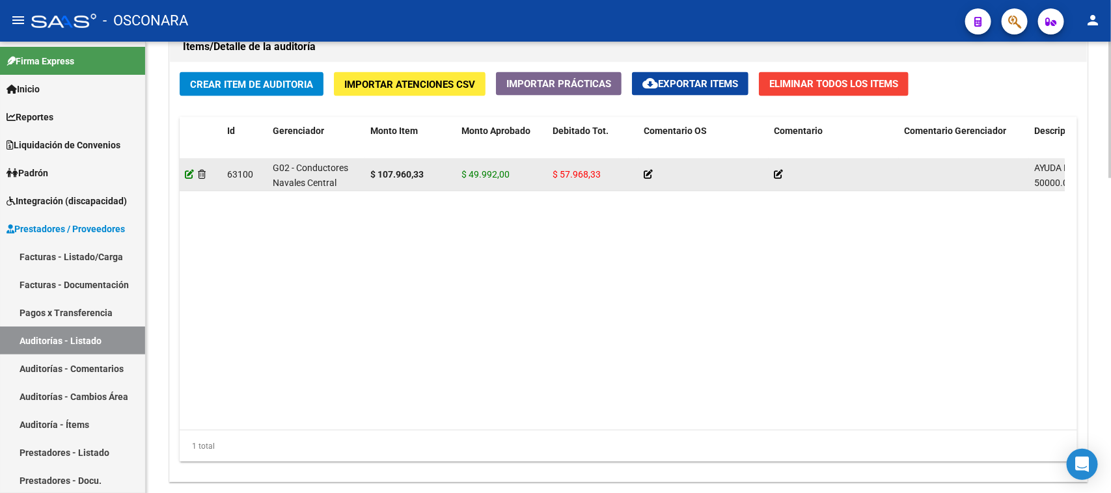
click at [189, 174] on icon at bounding box center [189, 174] width 9 height 9
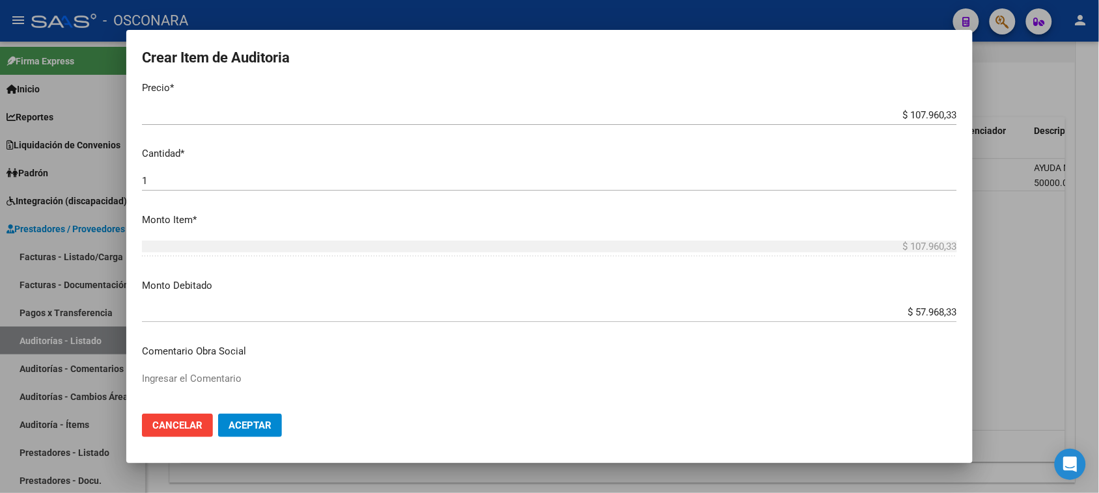
scroll to position [407, 0]
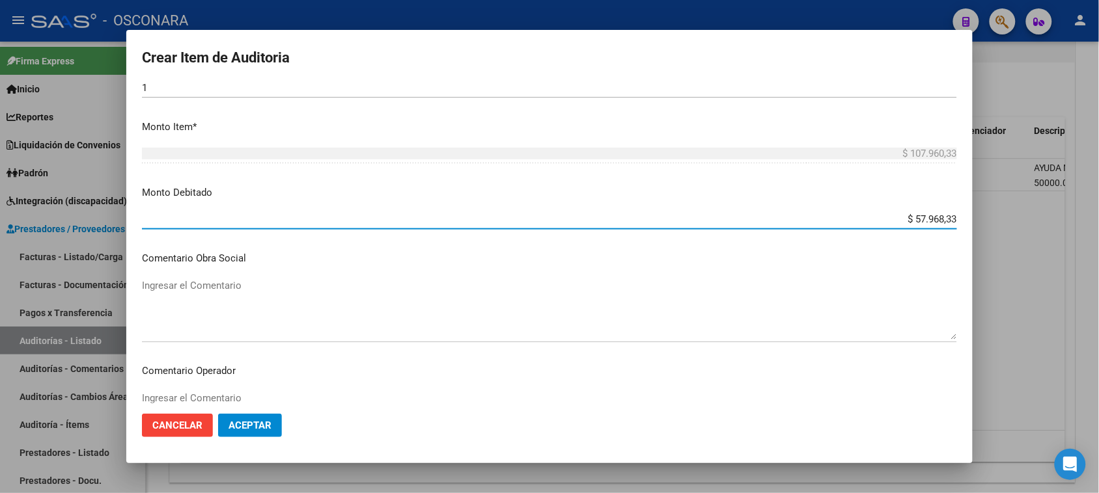
drag, startPoint x: 901, startPoint y: 219, endPoint x: 1006, endPoint y: 215, distance: 104.9
click at [1009, 215] on div "Crear Item de Auditoria 4644343 Nro Documento 20046443439 CUIL Afiliado Activo …" at bounding box center [549, 246] width 1099 height 493
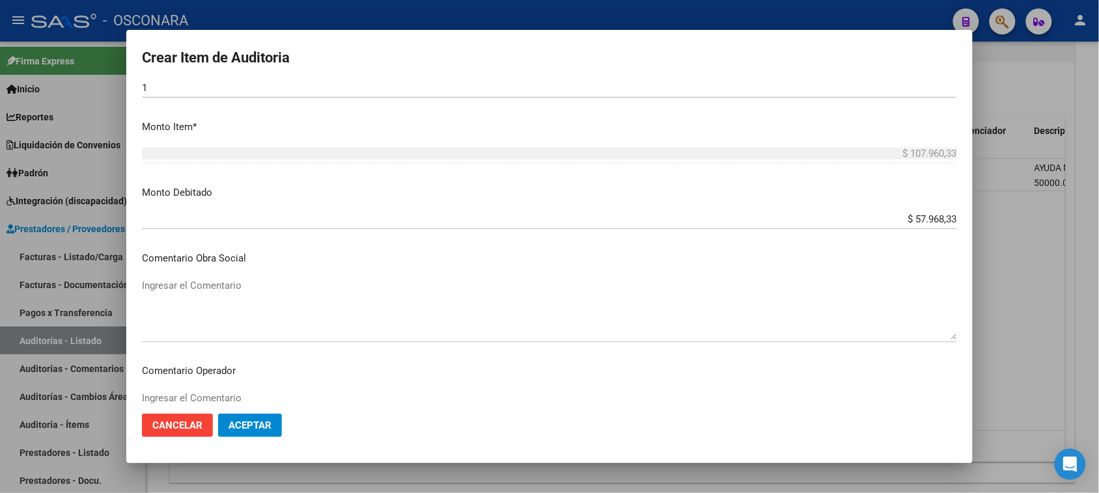
click at [755, 425] on mat-dialog-actions "Cancelar Aceptar" at bounding box center [549, 426] width 815 height 44
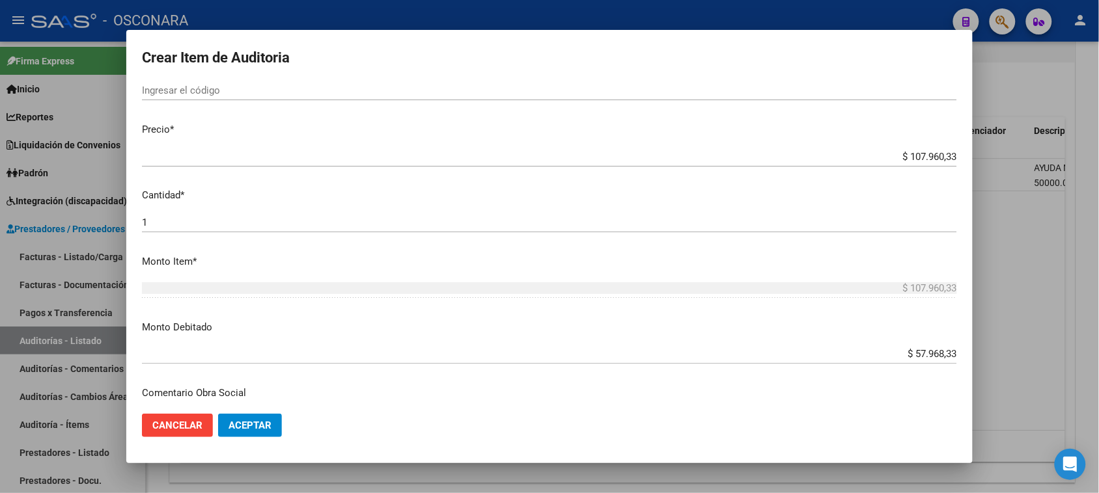
scroll to position [244, 0]
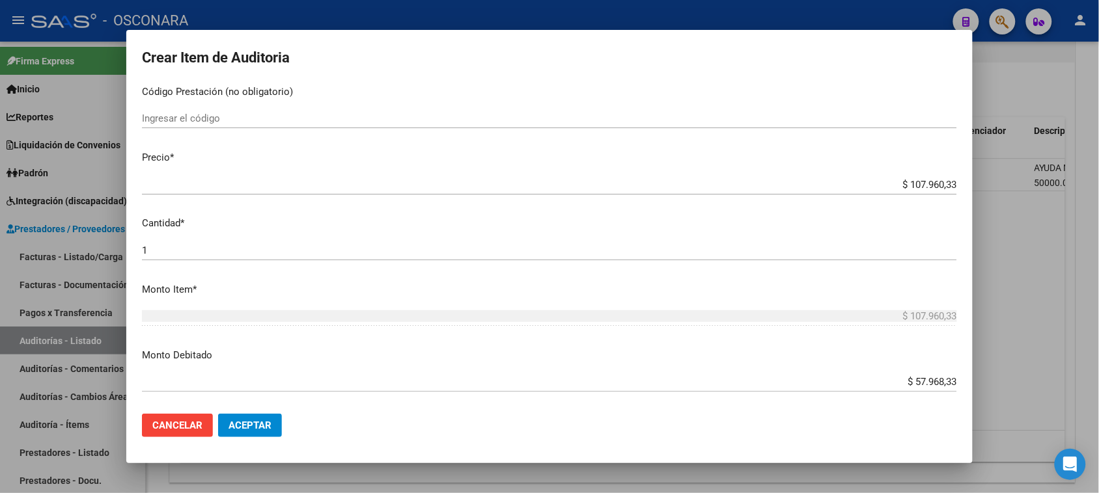
click at [191, 427] on span "Cancelar" at bounding box center [177, 426] width 50 height 12
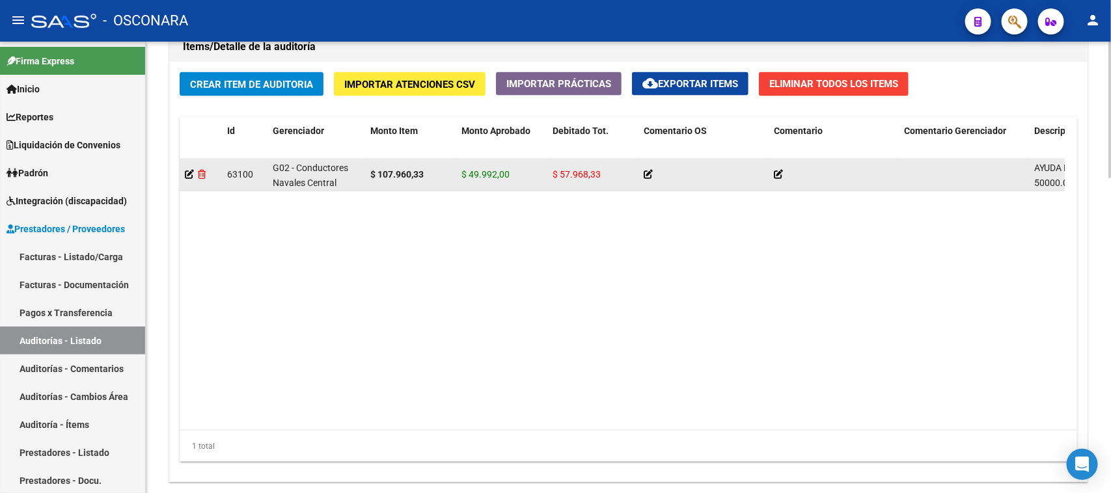
click at [202, 174] on icon at bounding box center [202, 174] width 8 height 9
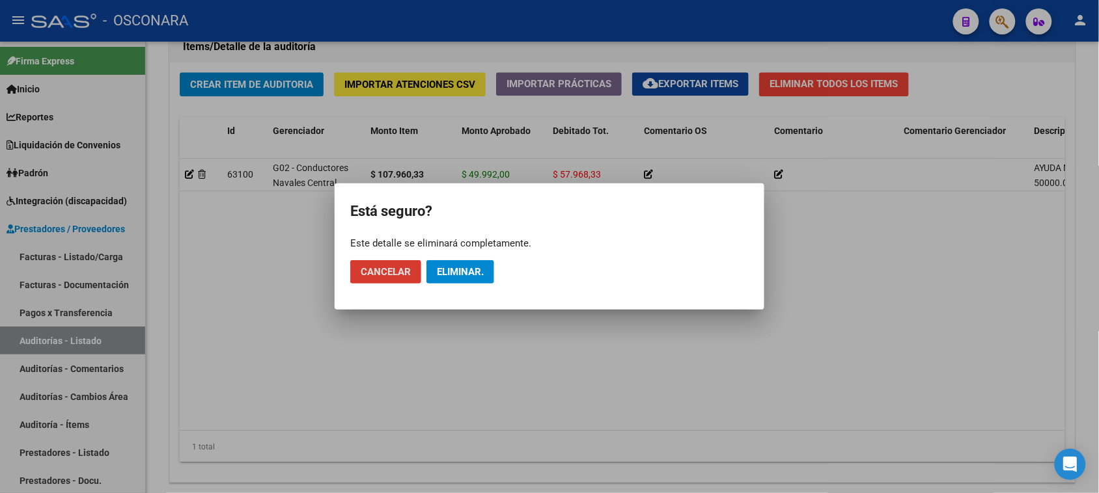
click at [474, 265] on button "Eliminar." at bounding box center [460, 271] width 68 height 23
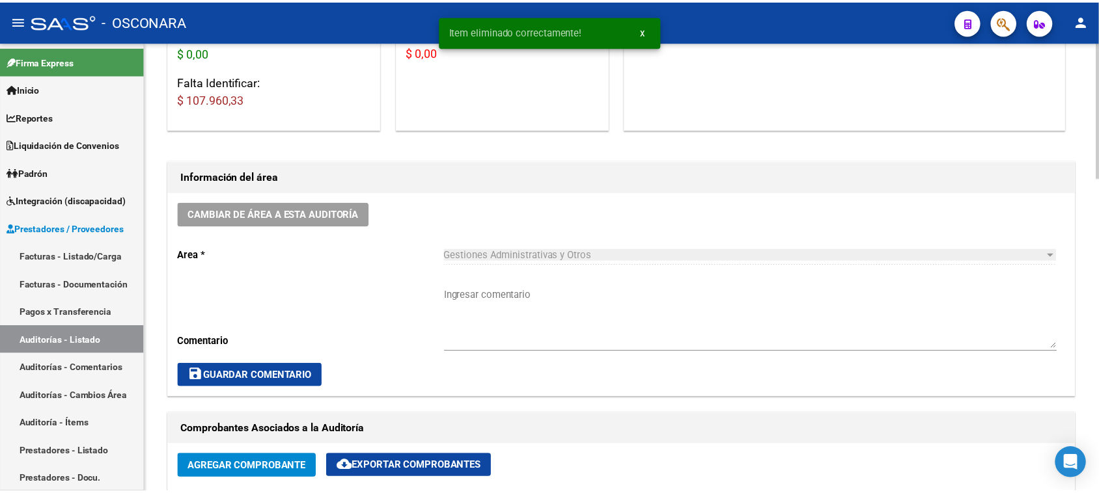
scroll to position [472, 0]
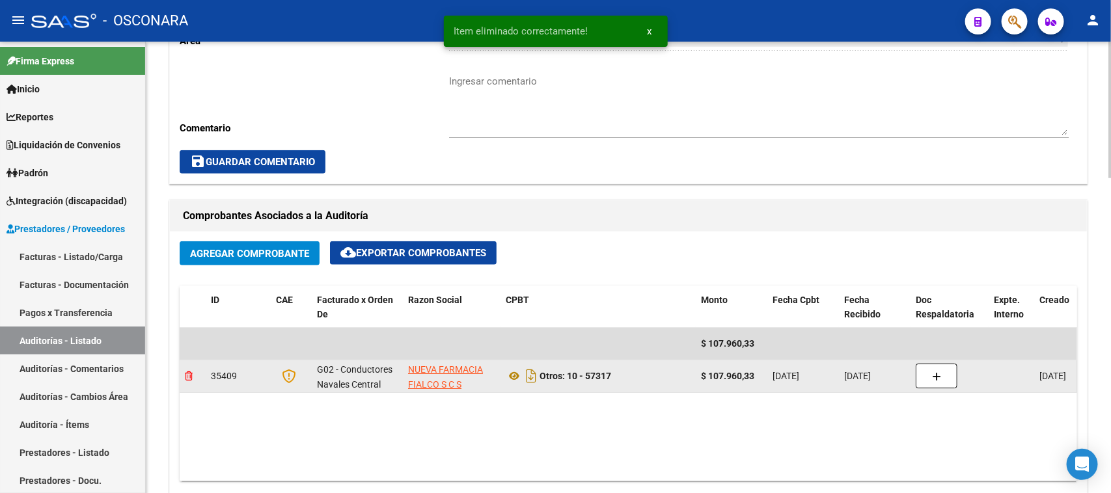
click at [187, 372] on icon at bounding box center [189, 376] width 8 height 9
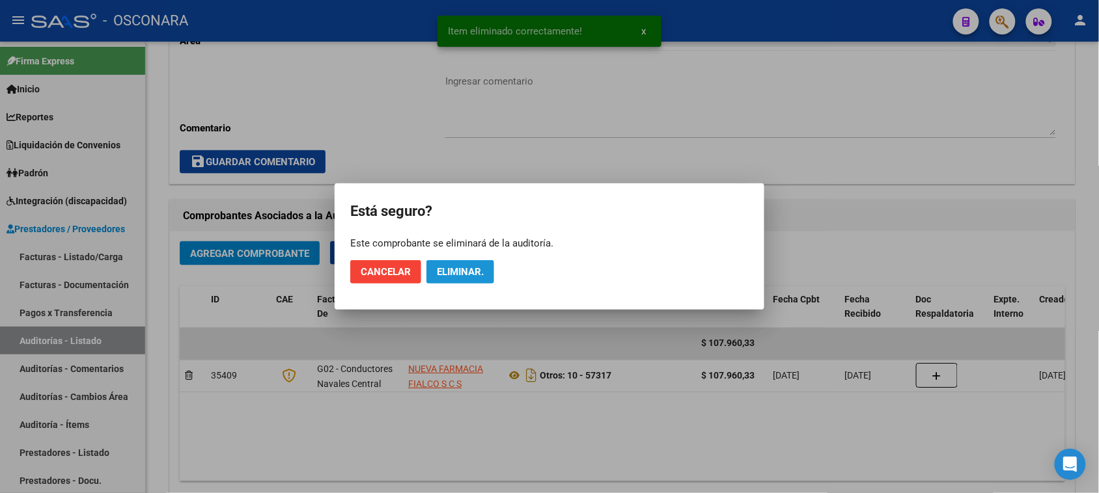
click at [451, 267] on span "Eliminar." at bounding box center [460, 272] width 47 height 12
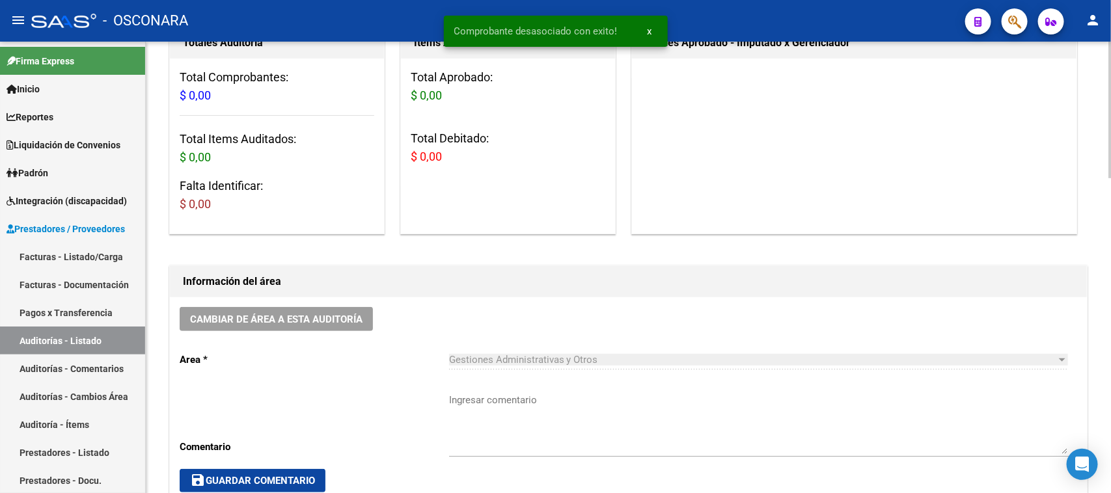
scroll to position [147, 0]
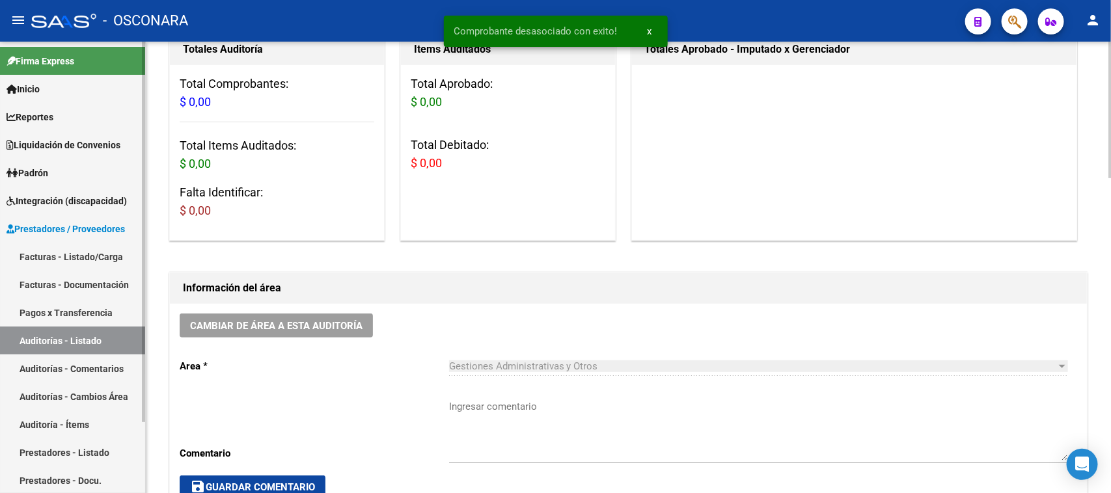
click at [85, 257] on link "Facturas - Listado/Carga" at bounding box center [72, 257] width 145 height 28
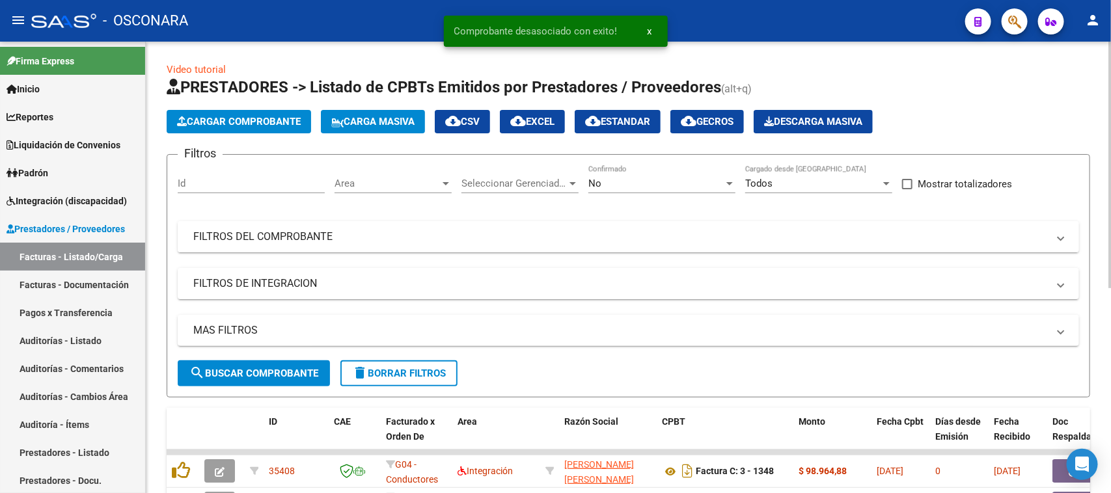
click at [300, 233] on mat-panel-title "FILTROS DEL COMPROBANTE" at bounding box center [620, 237] width 855 height 14
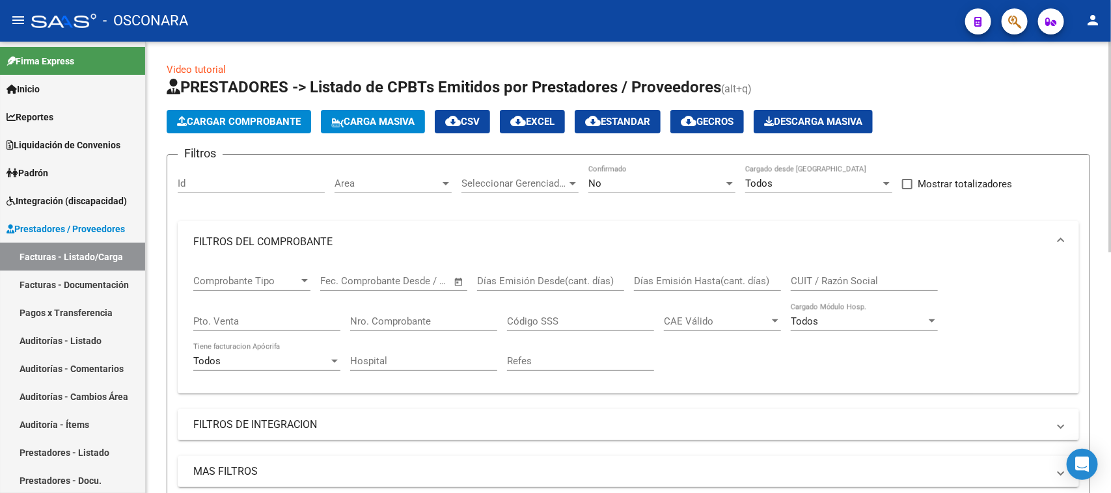
click at [264, 316] on input "Pto. Venta" at bounding box center [266, 322] width 147 height 12
type input "10"
click at [396, 326] on div "Nro. Comprobante" at bounding box center [423, 317] width 147 height 28
click at [620, 167] on div "No Confirmado" at bounding box center [661, 179] width 147 height 28
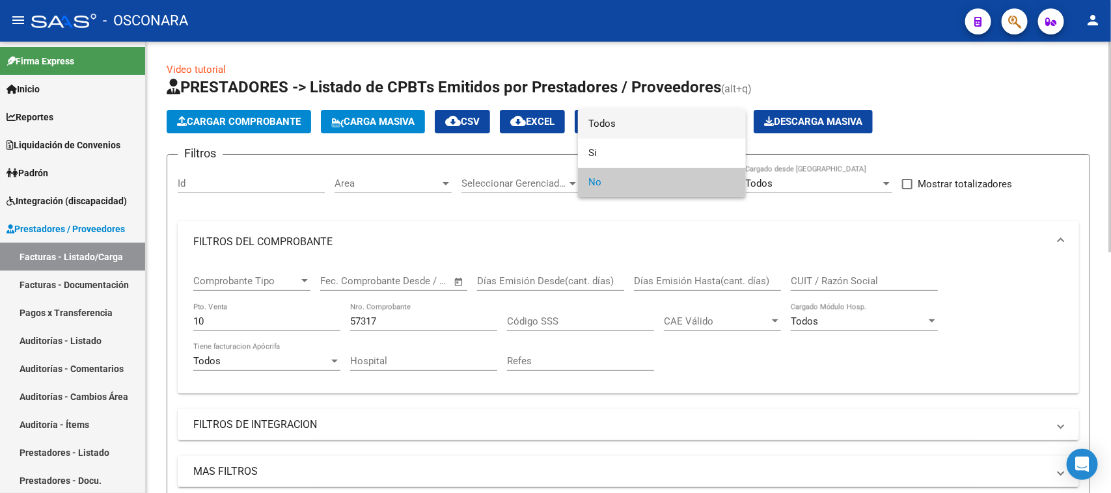
click at [609, 124] on span "Todos" at bounding box center [661, 123] width 147 height 29
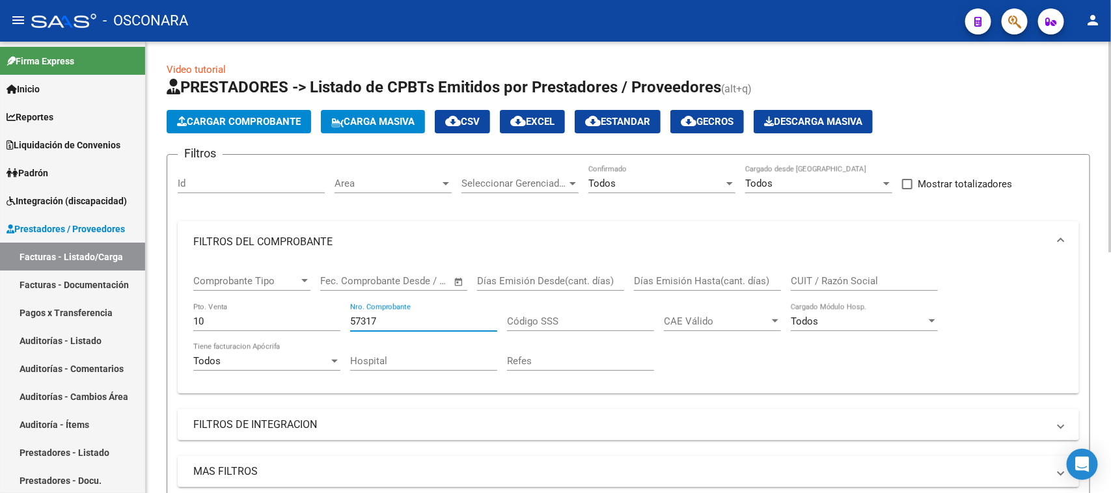
click at [400, 320] on input "57317" at bounding box center [423, 322] width 147 height 12
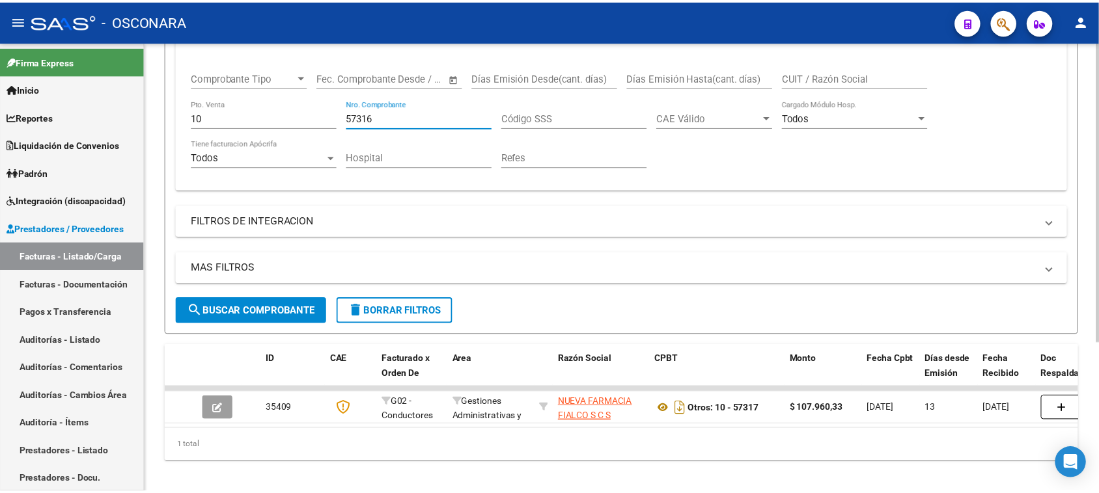
scroll to position [225, 0]
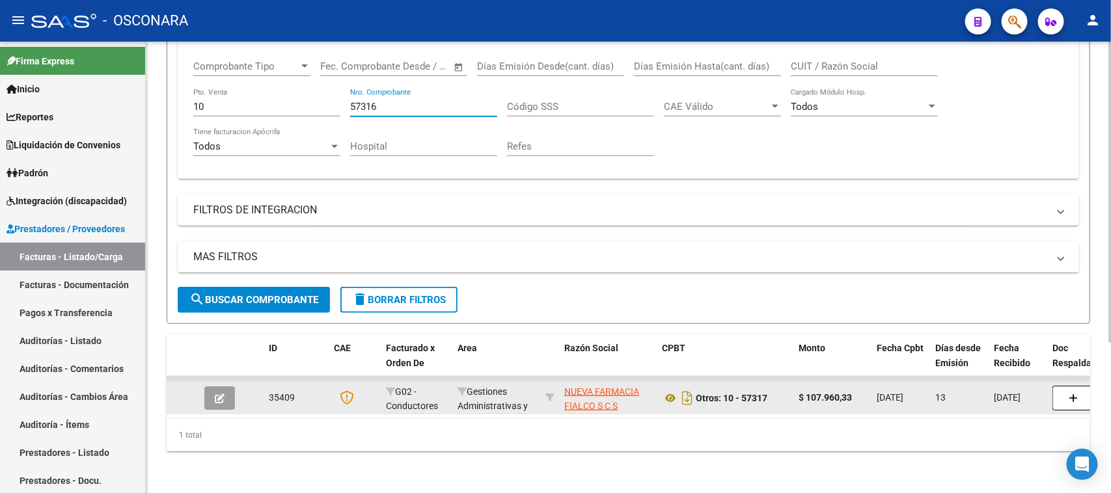
type input "57316"
click at [208, 387] on button "button" at bounding box center [219, 398] width 31 height 23
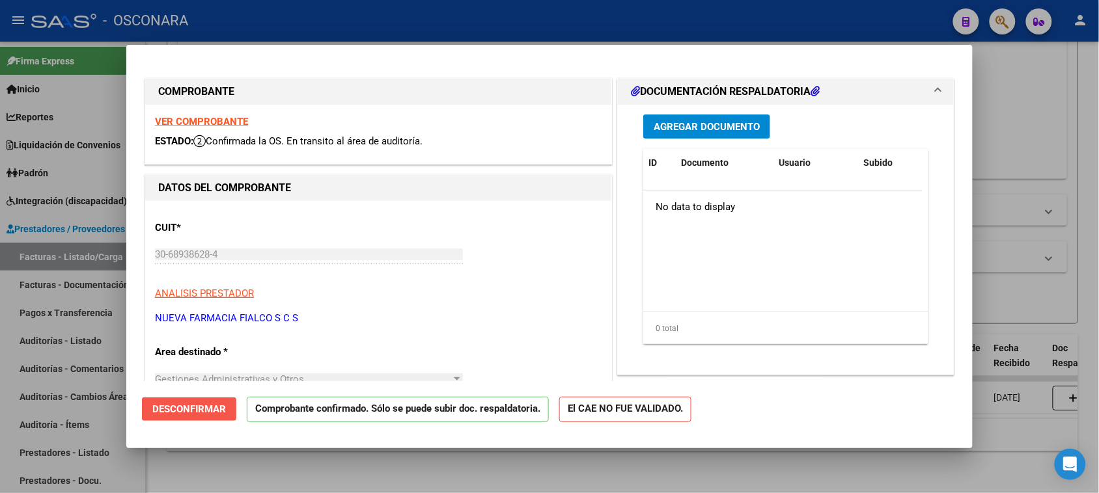
click at [195, 408] on span "Desconfirmar" at bounding box center [189, 410] width 74 height 12
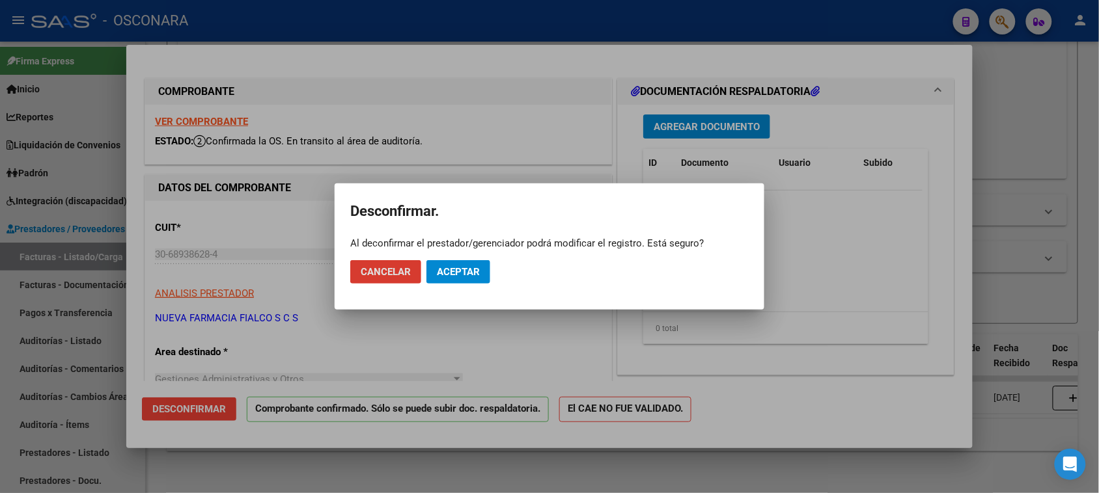
click at [465, 271] on span "Aceptar" at bounding box center [458, 272] width 43 height 12
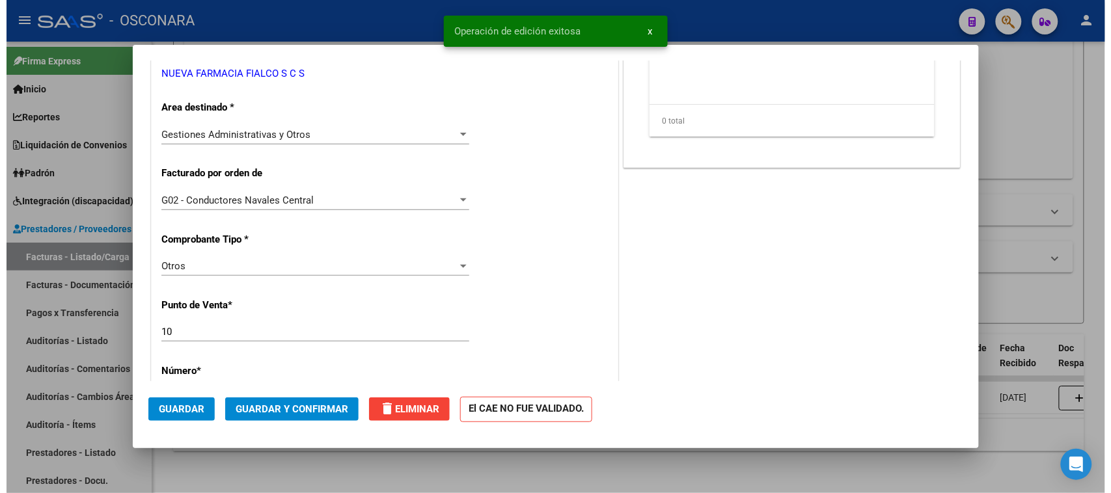
scroll to position [407, 0]
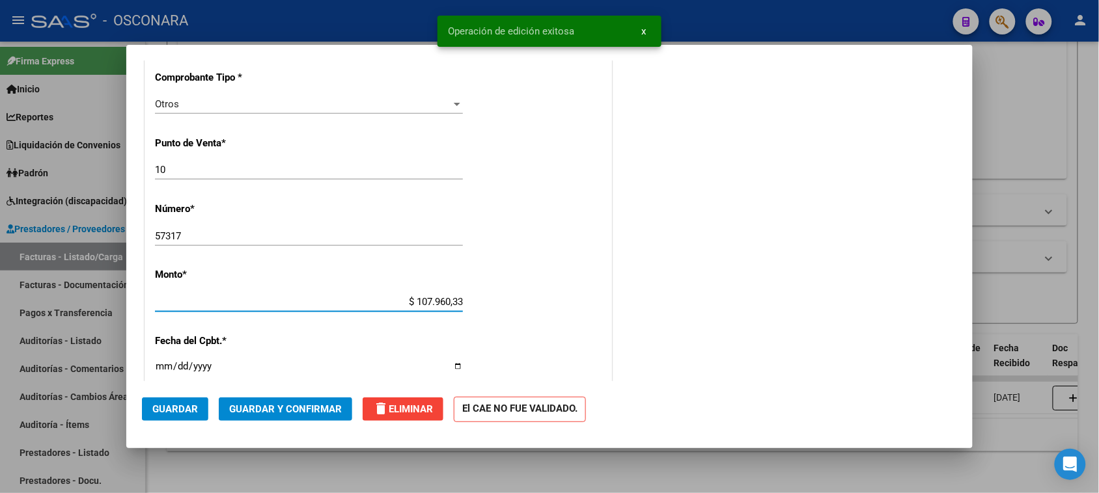
drag, startPoint x: 407, startPoint y: 301, endPoint x: 528, endPoint y: 300, distance: 121.1
click at [528, 300] on div "CUIT * 30-68938628-4 Ingresar CUIT ANALISIS PRESTADOR NUEVA FARMACIA [PERSON_NA…" at bounding box center [378, 288] width 466 height 989
type input "$ 107.968,33"
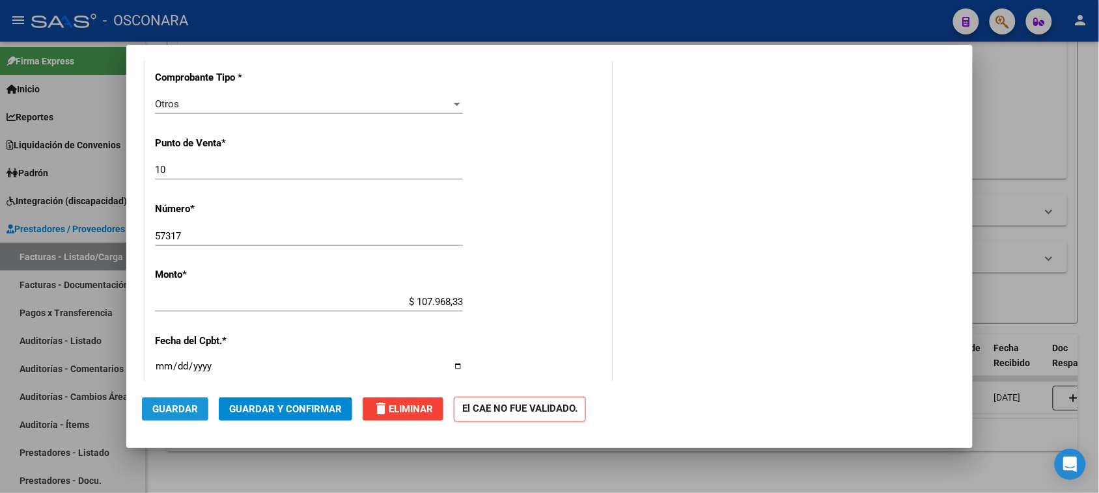
click at [172, 401] on button "Guardar" at bounding box center [175, 409] width 66 height 23
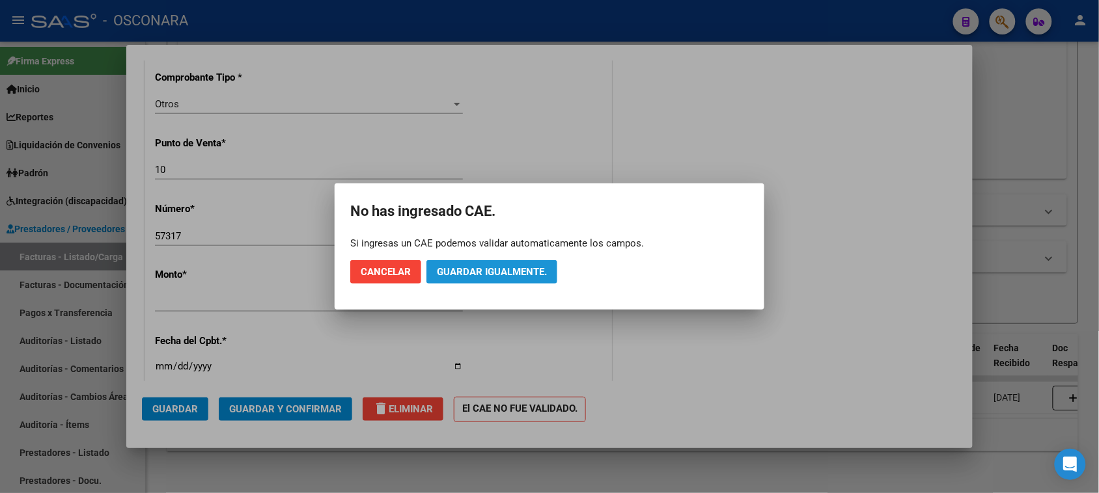
click at [509, 270] on span "Guardar igualmente." at bounding box center [492, 272] width 110 height 12
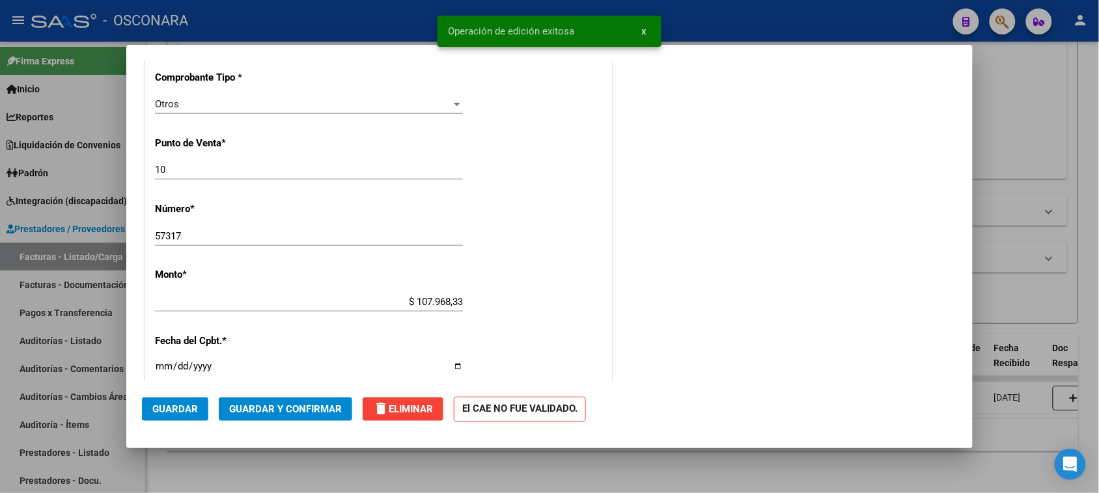
click at [310, 418] on button "Guardar y Confirmar" at bounding box center [285, 409] width 133 height 23
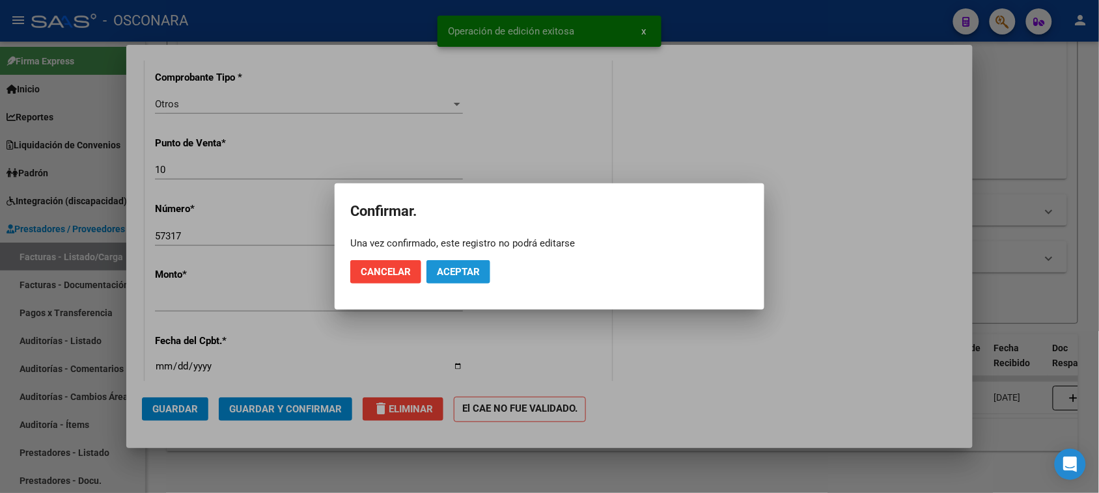
click at [458, 262] on button "Aceptar" at bounding box center [458, 271] width 64 height 23
drag, startPoint x: 504, startPoint y: 267, endPoint x: 461, endPoint y: 360, distance: 102.2
click at [498, 279] on button "Guardar igualmente." at bounding box center [491, 271] width 131 height 23
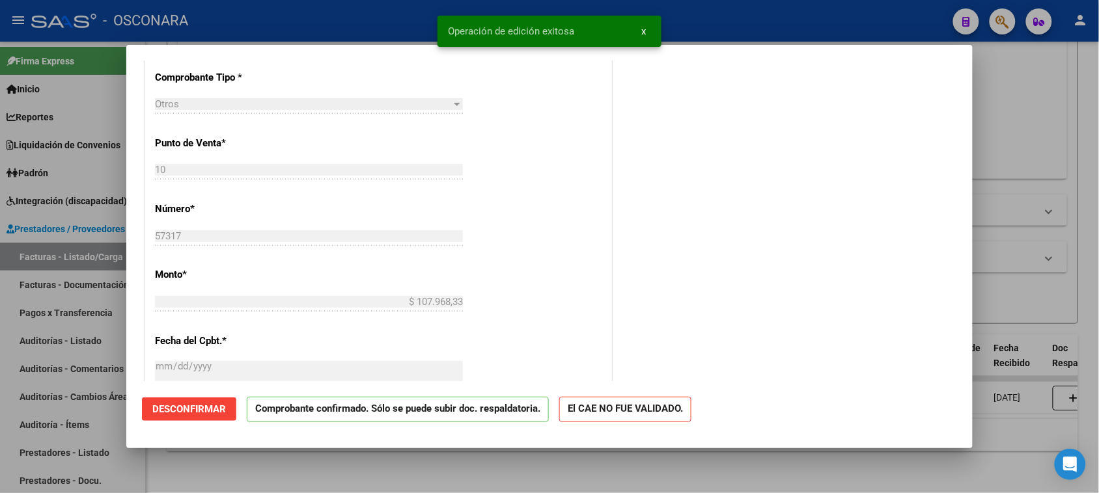
click at [0, 385] on div at bounding box center [549, 246] width 1099 height 493
type input "$ 0,00"
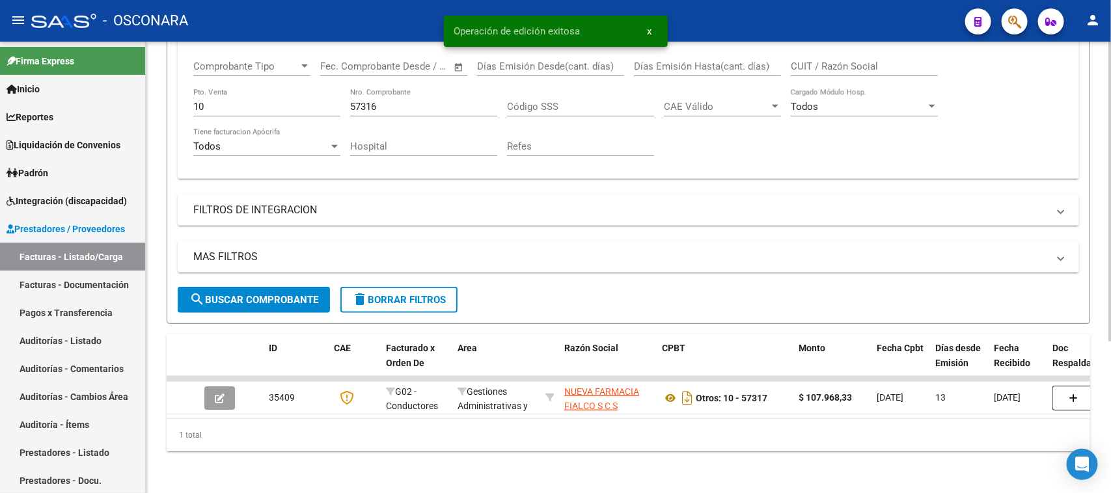
click at [33, 339] on link "Auditorías - Listado" at bounding box center [72, 341] width 145 height 28
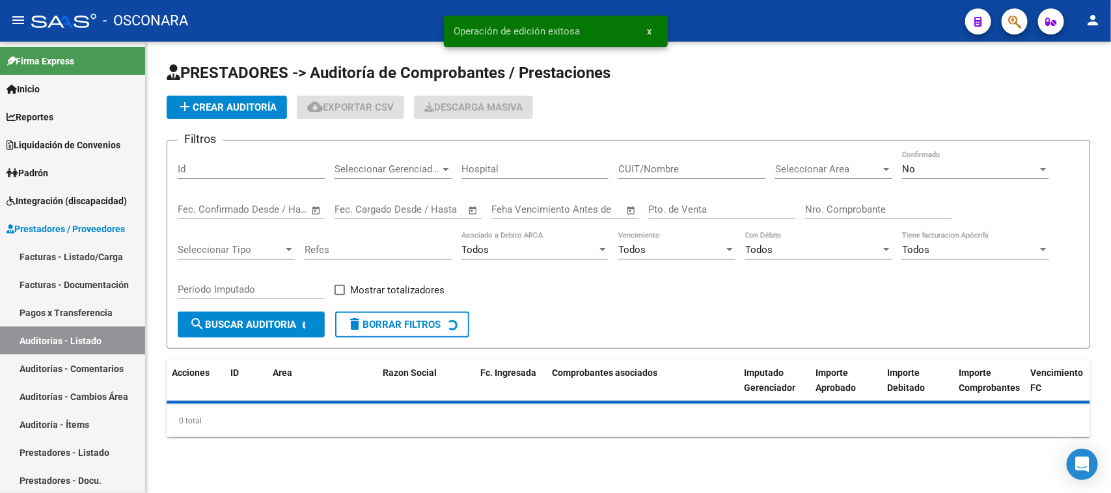
click at [208, 106] on span "add Crear Auditoría" at bounding box center [227, 108] width 100 height 12
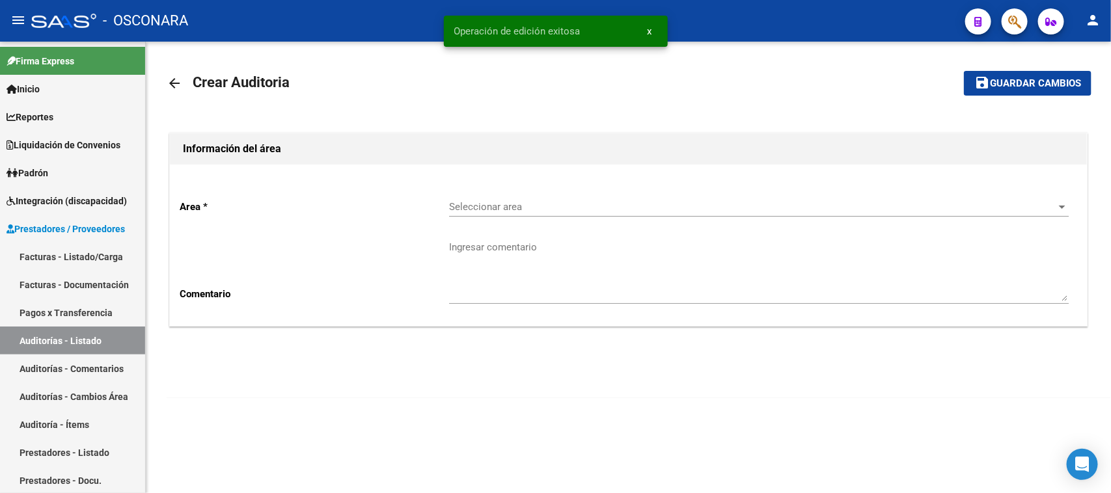
click at [521, 196] on div "Seleccionar area Seleccionar area" at bounding box center [759, 203] width 620 height 28
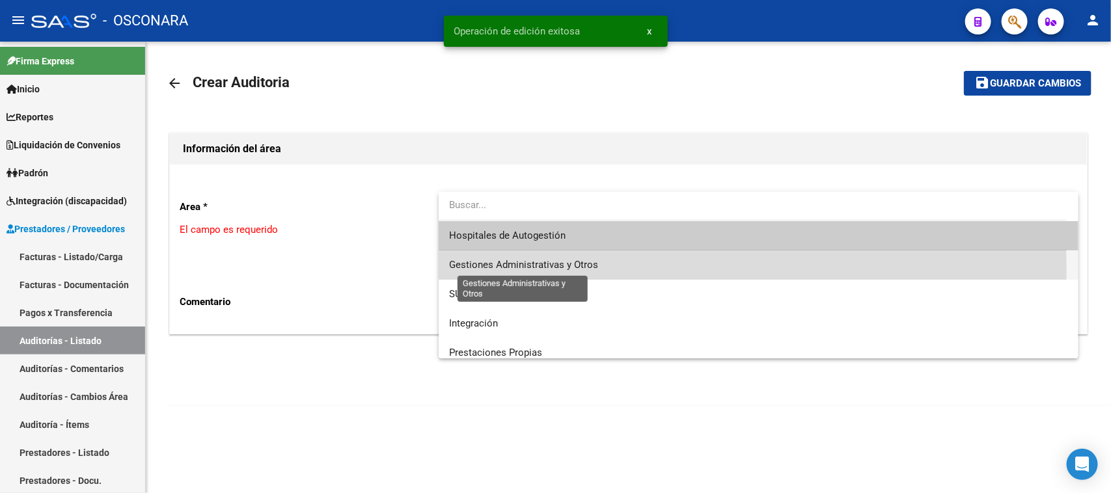
click at [513, 270] on span "Gestiones Administrativas y Otros" at bounding box center [523, 265] width 149 height 12
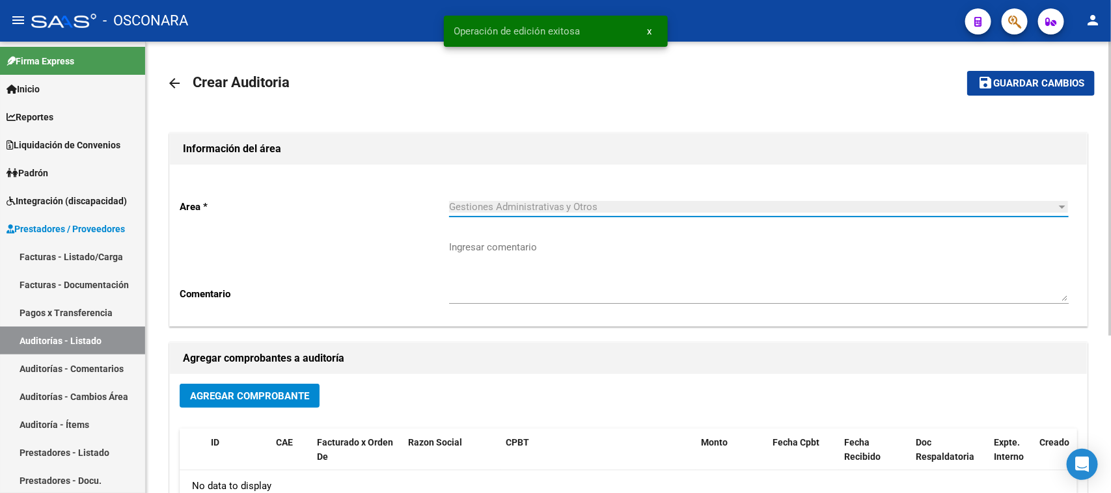
click at [238, 398] on span "Agregar Comprobante" at bounding box center [249, 396] width 119 height 12
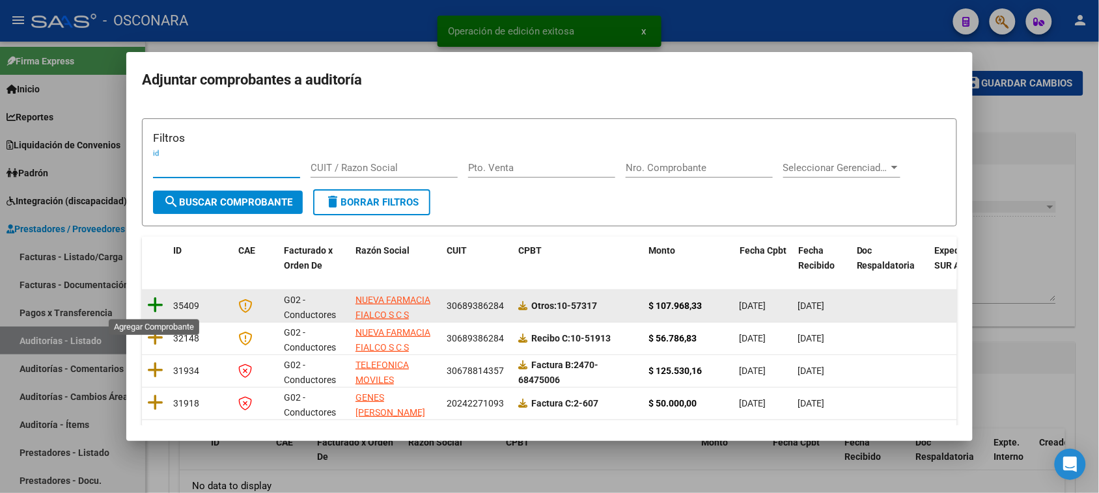
click at [151, 309] on icon at bounding box center [155, 305] width 16 height 18
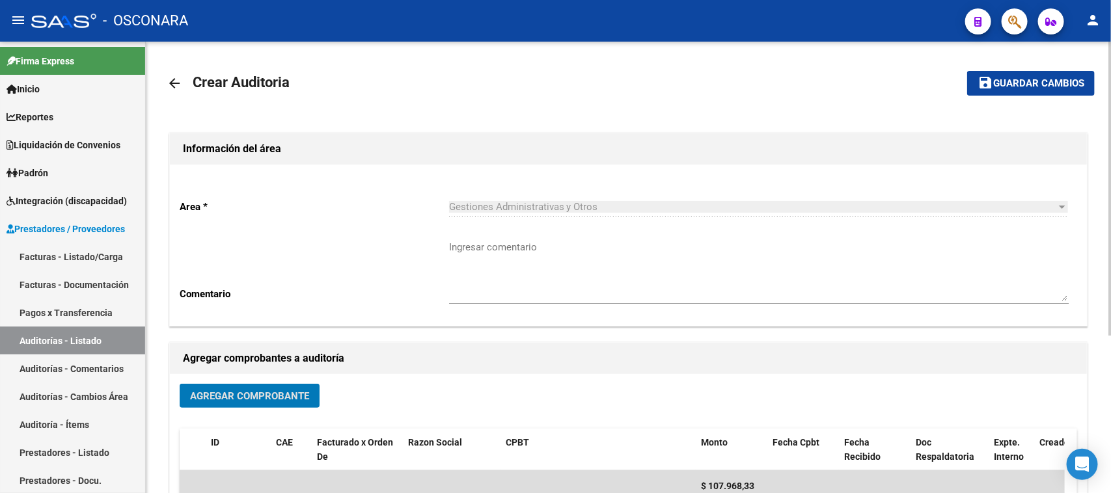
click at [1000, 82] on span "Guardar cambios" at bounding box center [1038, 84] width 91 height 12
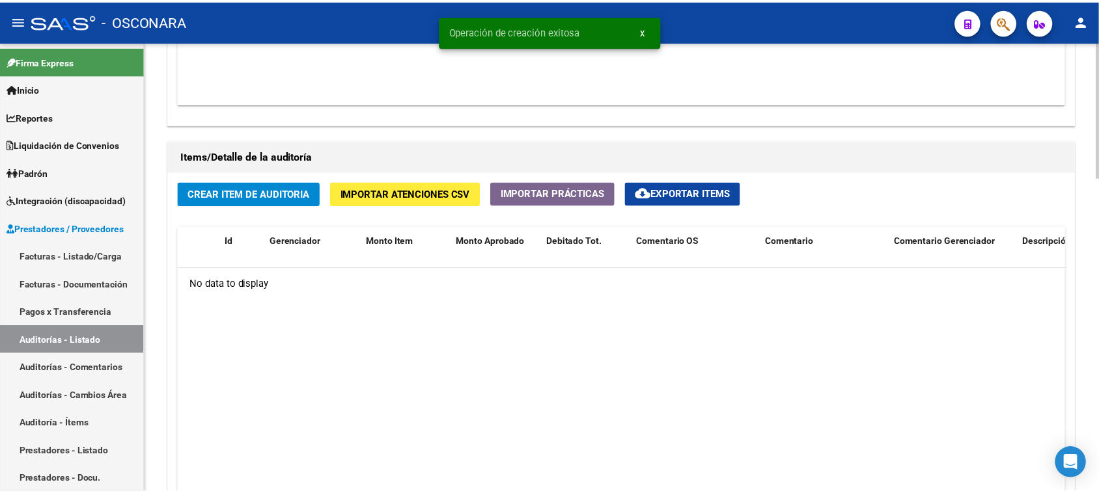
scroll to position [895, 0]
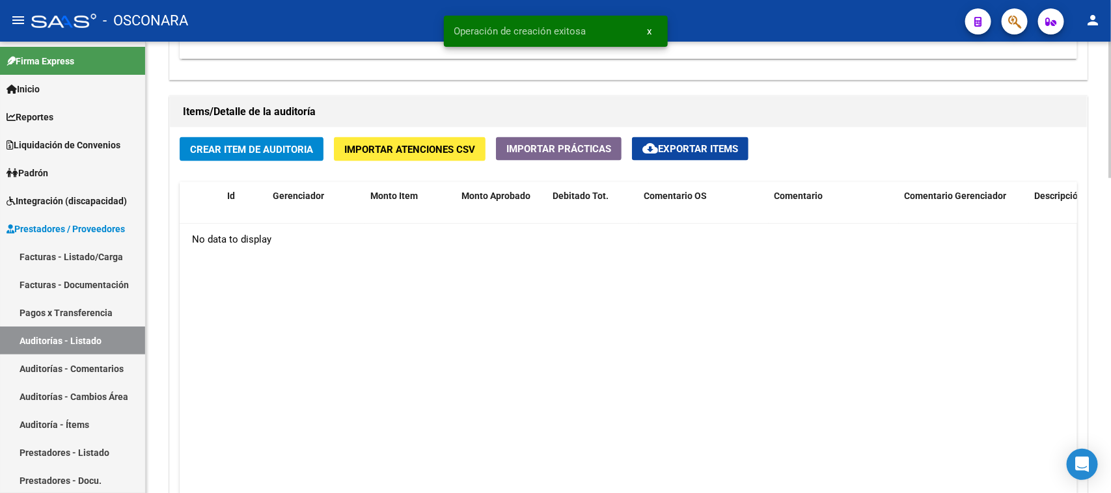
click at [245, 146] on span "Crear Item de Auditoria" at bounding box center [251, 150] width 123 height 12
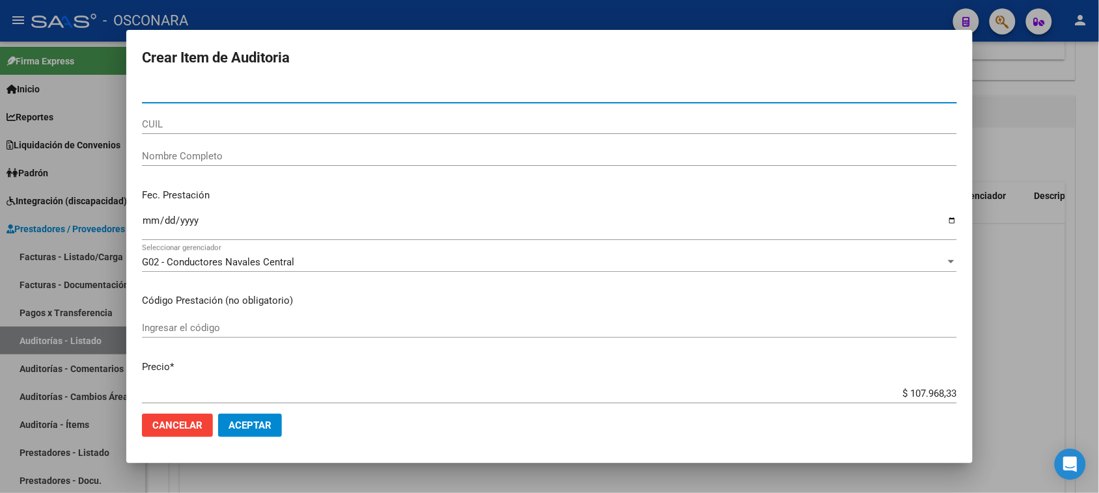
paste input "04644343"
type input "04644343"
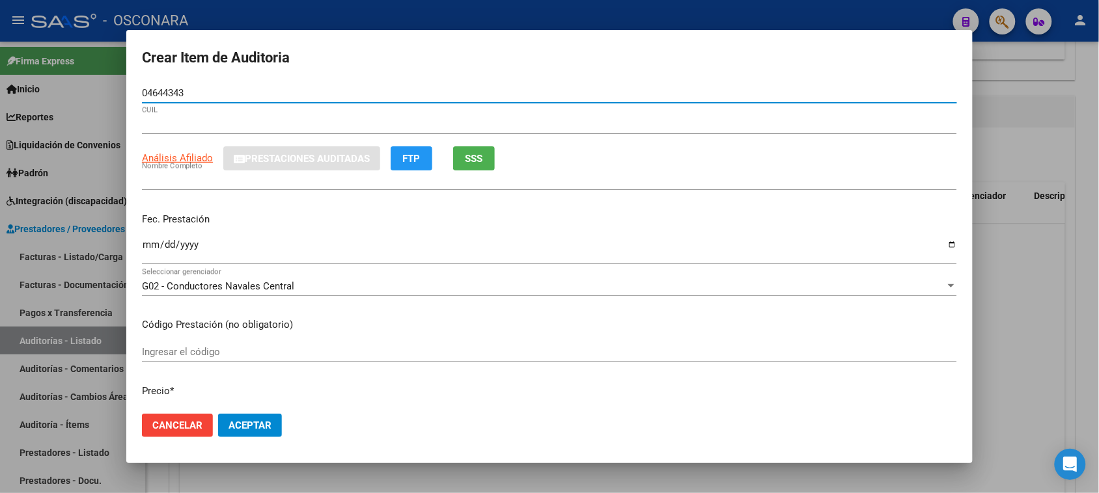
type input "20046443439"
type input "[PERSON_NAME]"
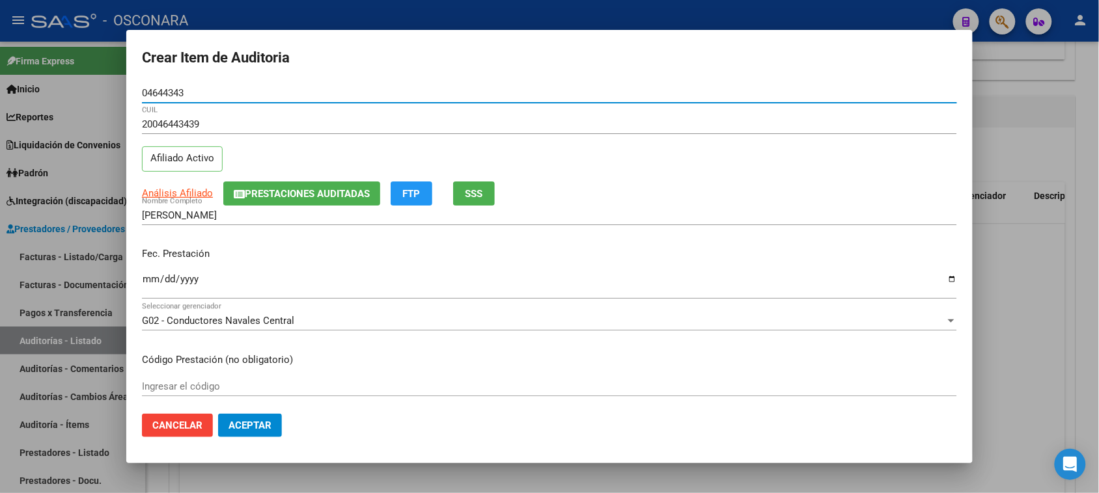
type input "04644343"
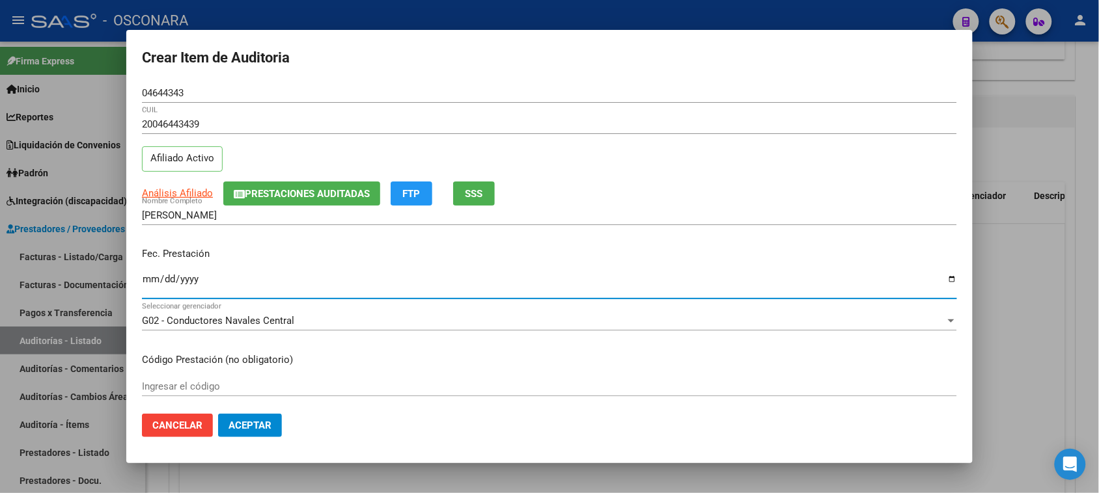
click at [145, 282] on input "Ingresar la fecha" at bounding box center [549, 284] width 815 height 21
type input "[DATE]"
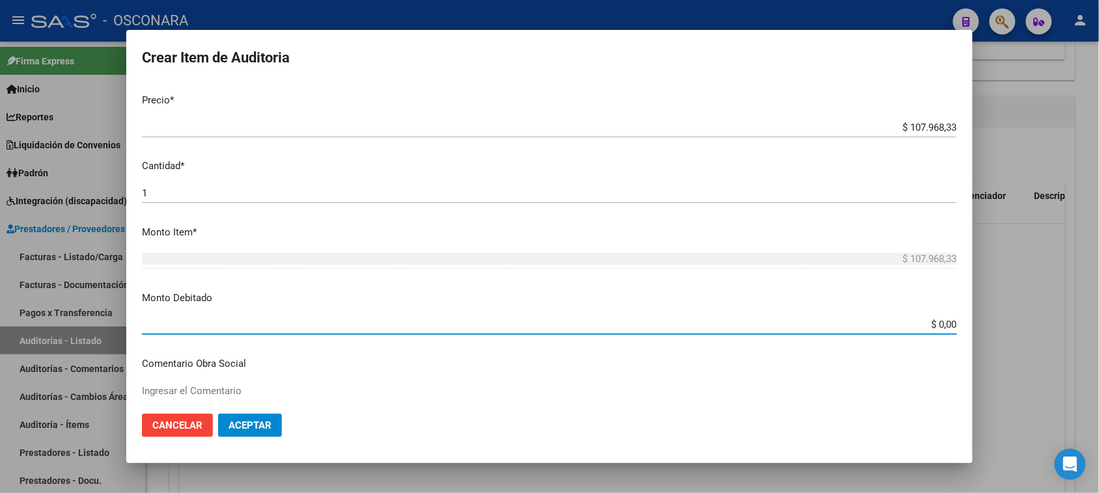
drag, startPoint x: 928, startPoint y: 323, endPoint x: 997, endPoint y: 307, distance: 70.9
click at [994, 310] on div "Crear Item de Auditoria 04644343 Nro Documento 20046443439 CUIL Afiliado Activo…" at bounding box center [549, 246] width 1099 height 493
type input "$ 57.968,33"
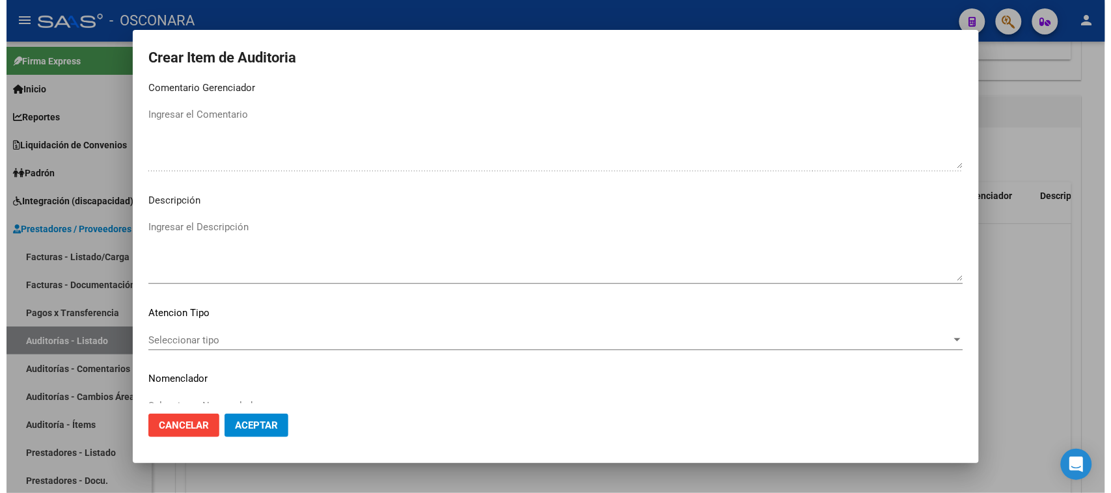
scroll to position [850, 0]
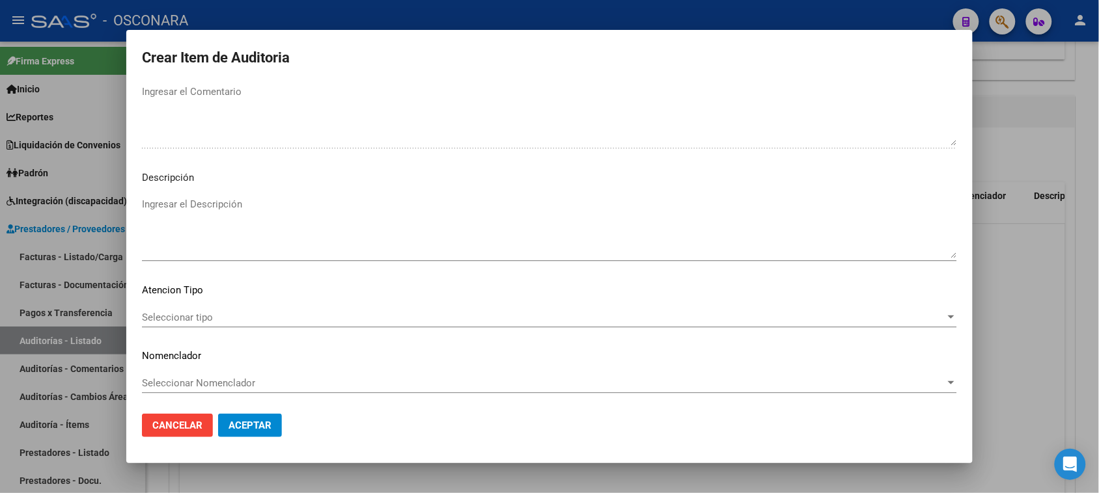
click at [208, 225] on textarea "Ingresar el Descripción" at bounding box center [549, 227] width 815 height 61
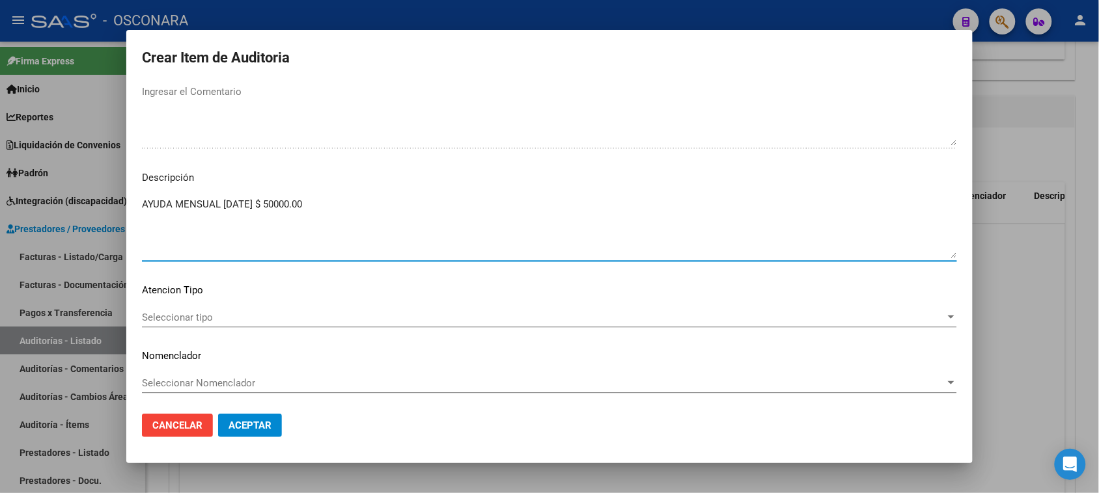
type textarea "AYUDA MENSUAL [DATE] $ 50000.00"
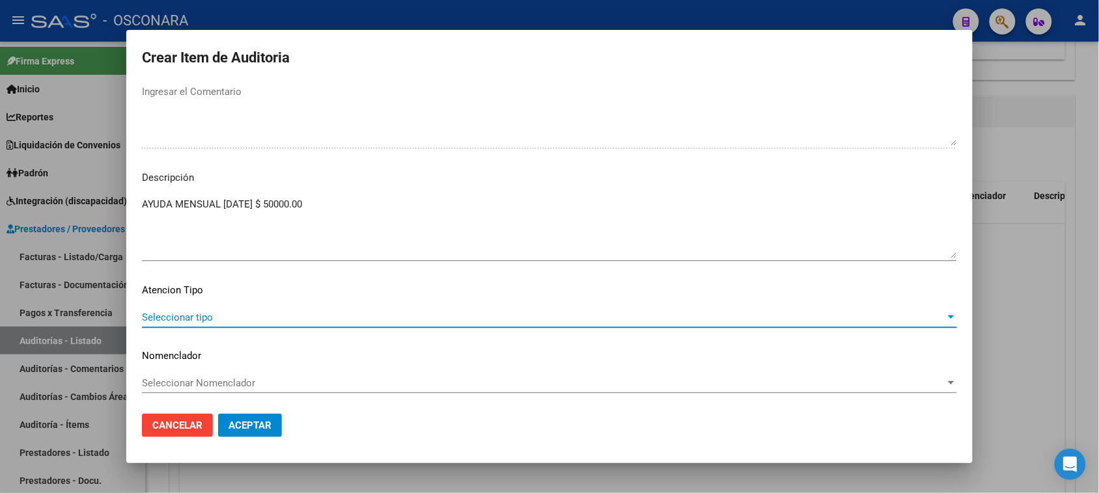
click at [184, 312] on span "Seleccionar tipo" at bounding box center [543, 318] width 803 height 12
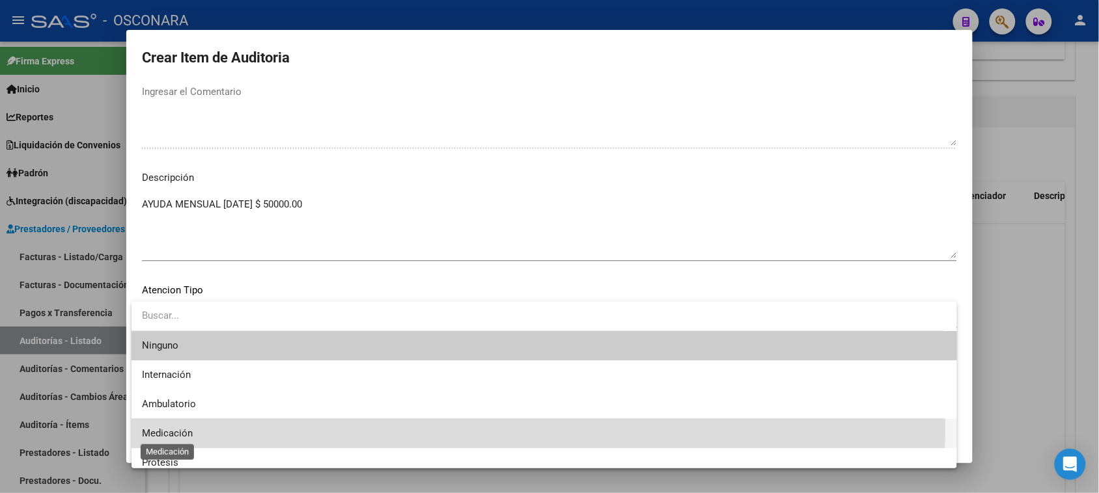
click at [169, 428] on span "Medicación" at bounding box center [544, 433] width 804 height 29
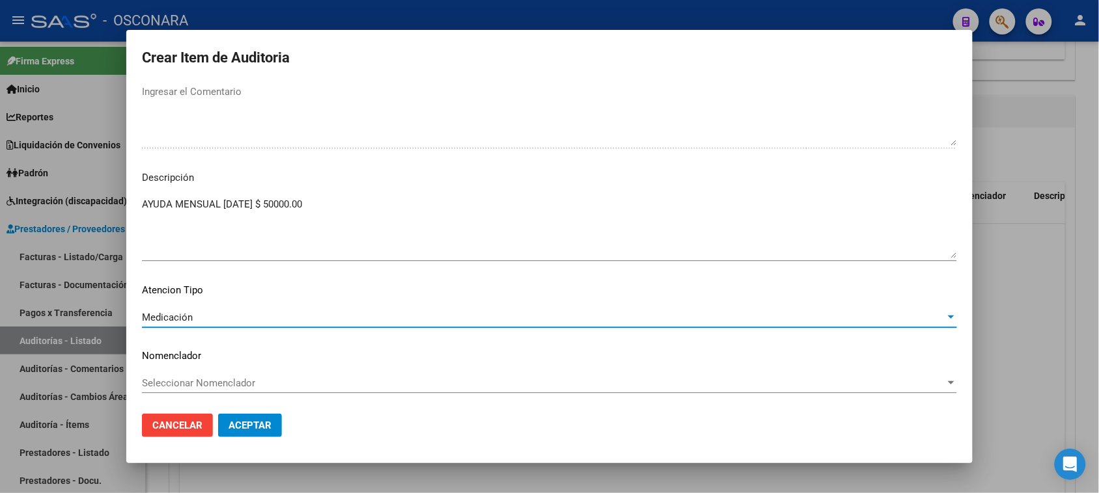
click at [236, 427] on span "Aceptar" at bounding box center [249, 426] width 43 height 12
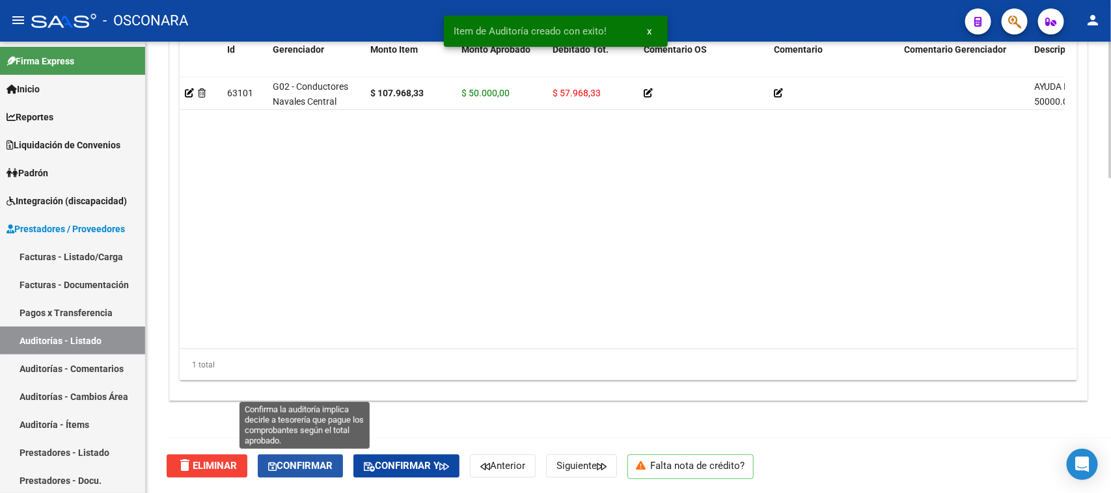
click at [319, 461] on span "Confirmar" at bounding box center [300, 467] width 64 height 12
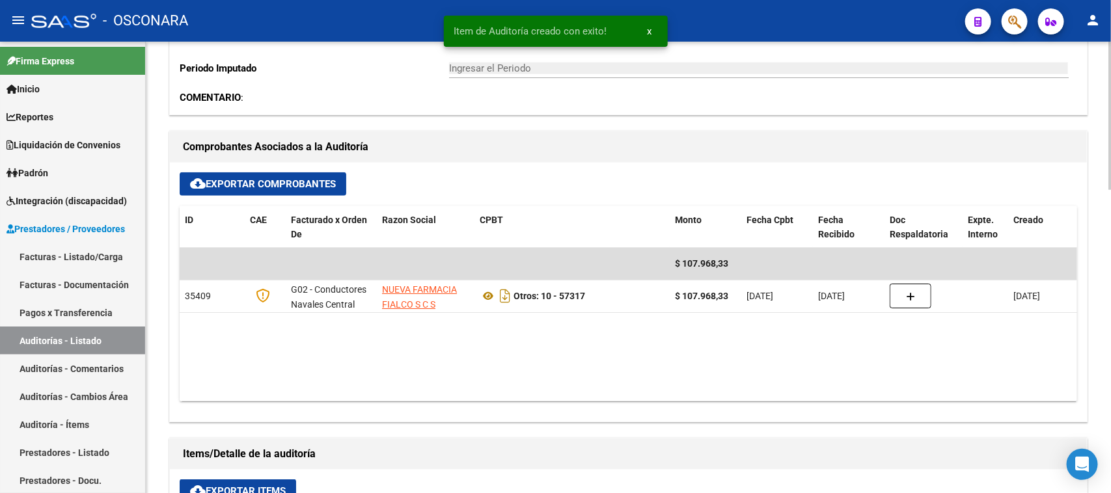
type input "202509"
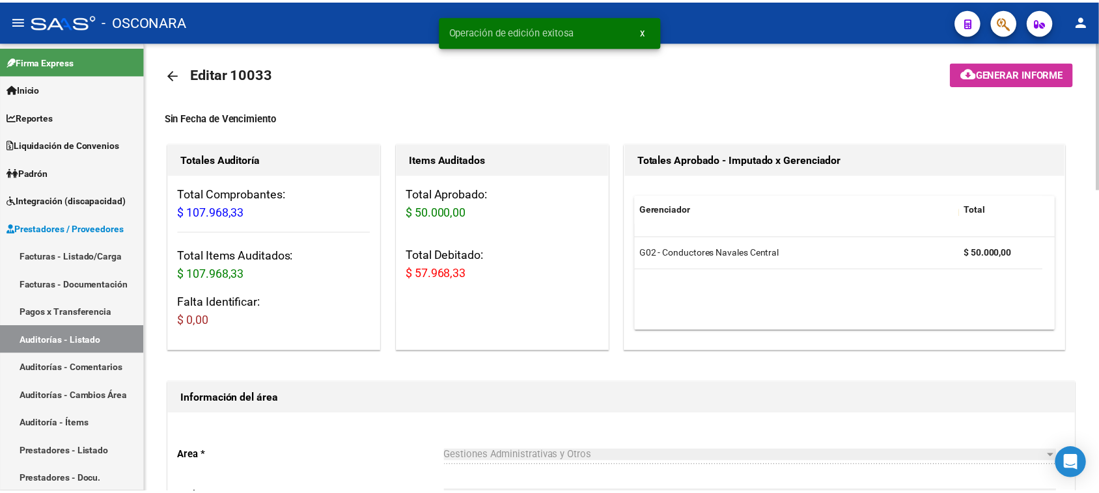
scroll to position [0, 0]
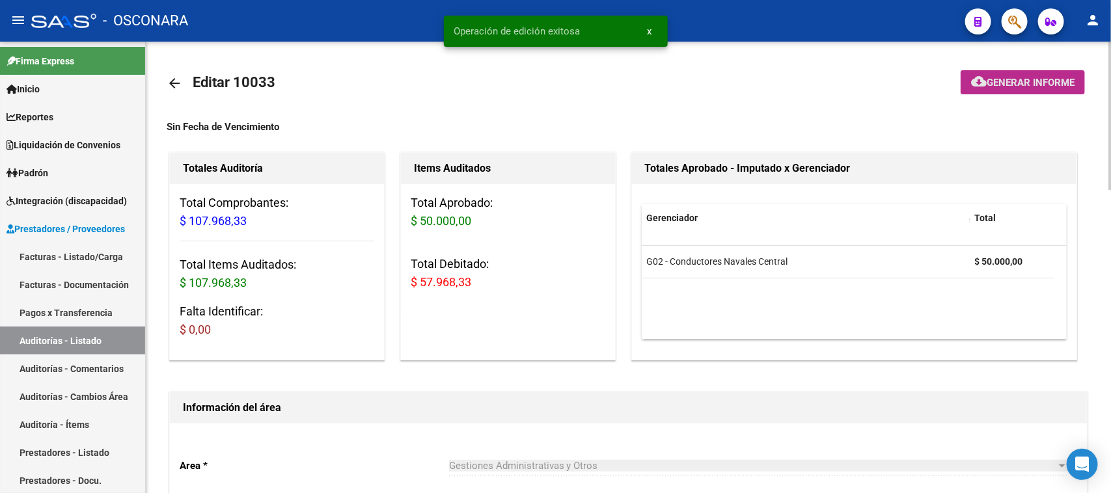
click at [987, 77] on span "Generar informe" at bounding box center [1031, 83] width 88 height 12
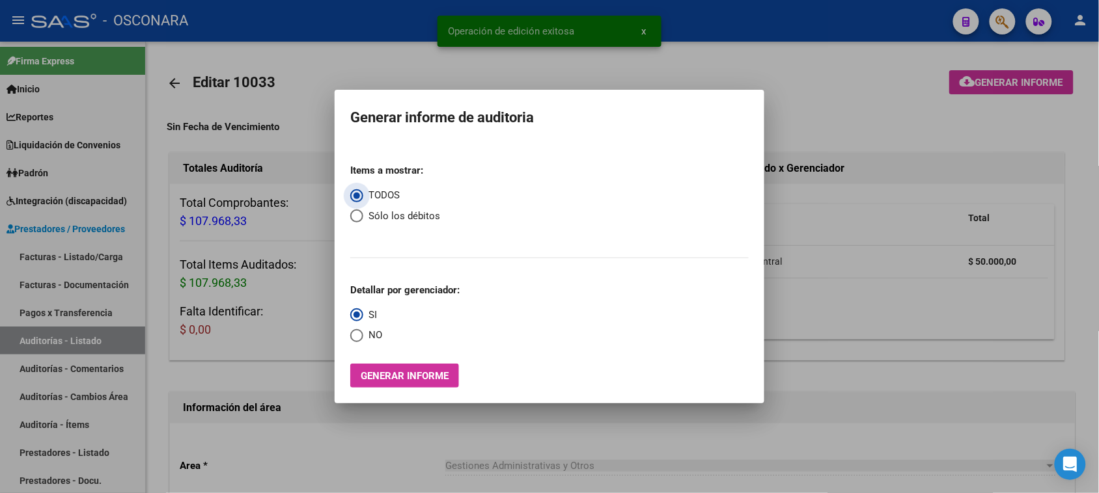
click at [410, 376] on span "Generar informe" at bounding box center [405, 376] width 88 height 12
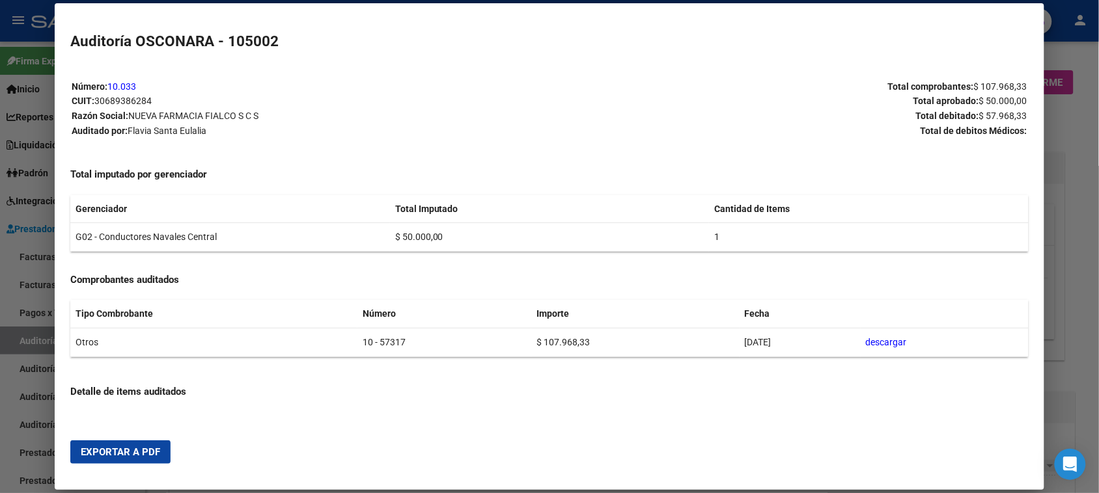
click at [89, 452] on span "Exportar a PDF" at bounding box center [120, 452] width 79 height 12
